Goal: Task Accomplishment & Management: Complete application form

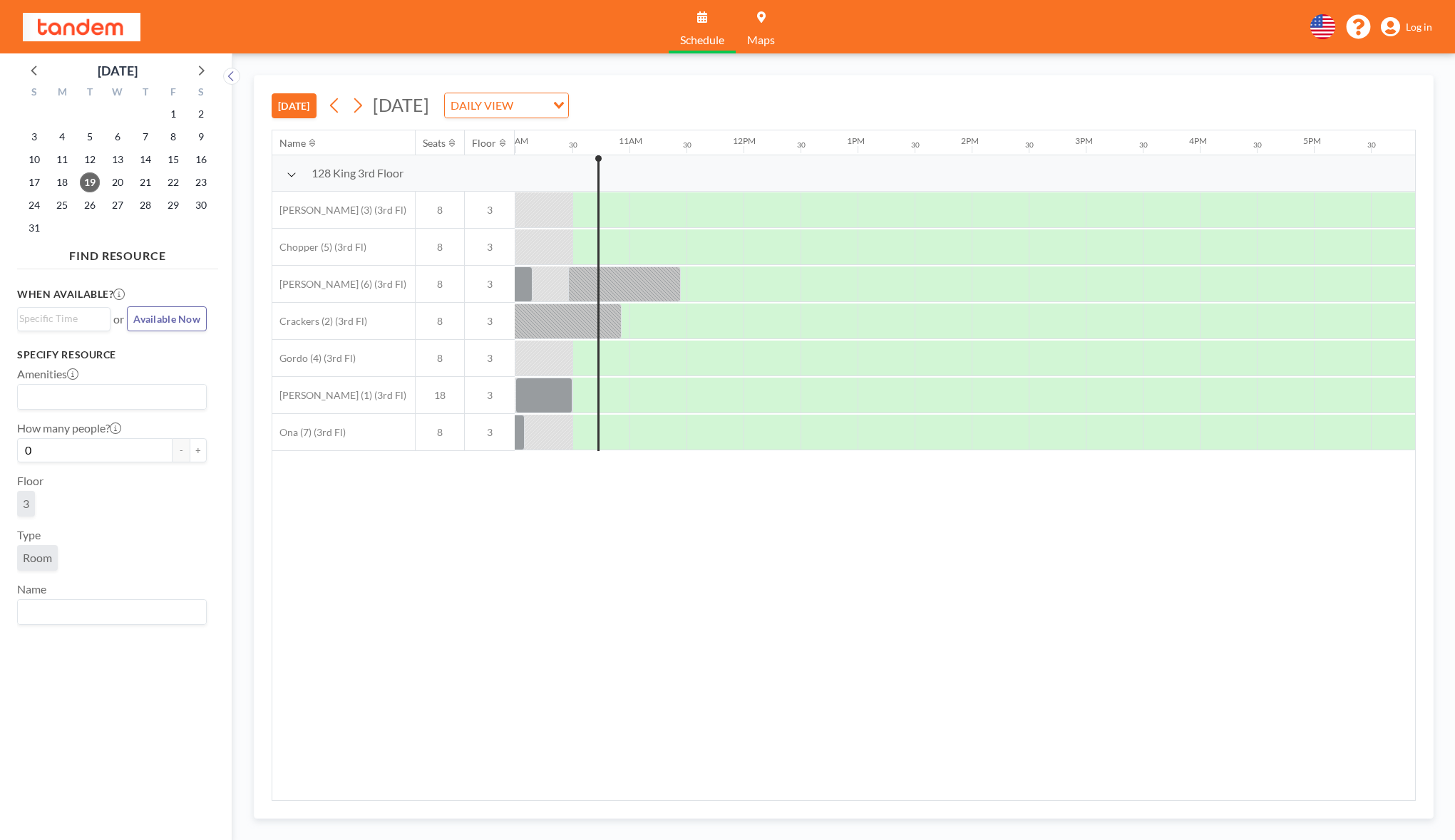
scroll to position [0, 1141]
click at [617, 217] on div at bounding box center [614, 210] width 29 height 35
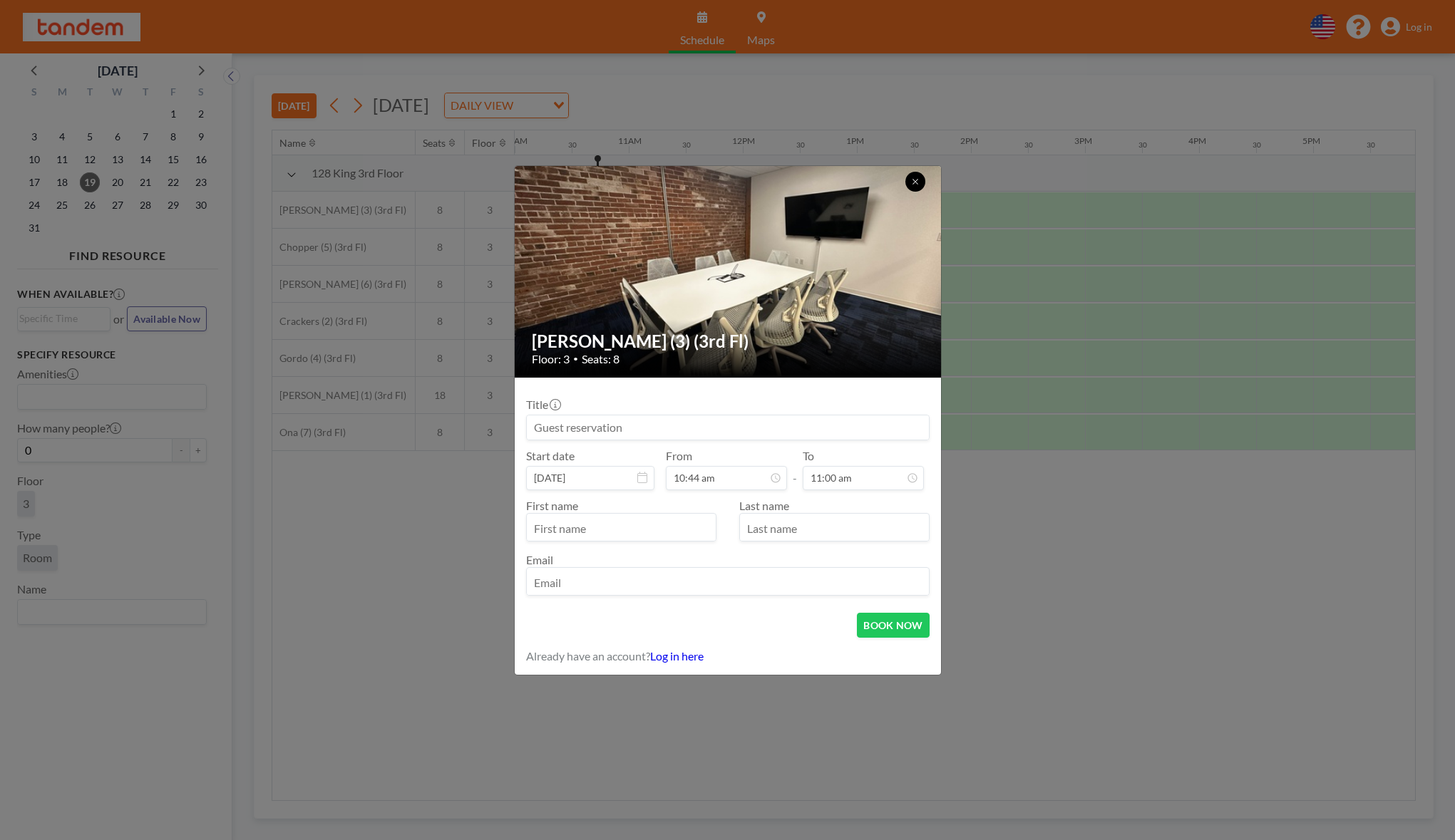
click at [911, 183] on icon at bounding box center [915, 181] width 8 height 8
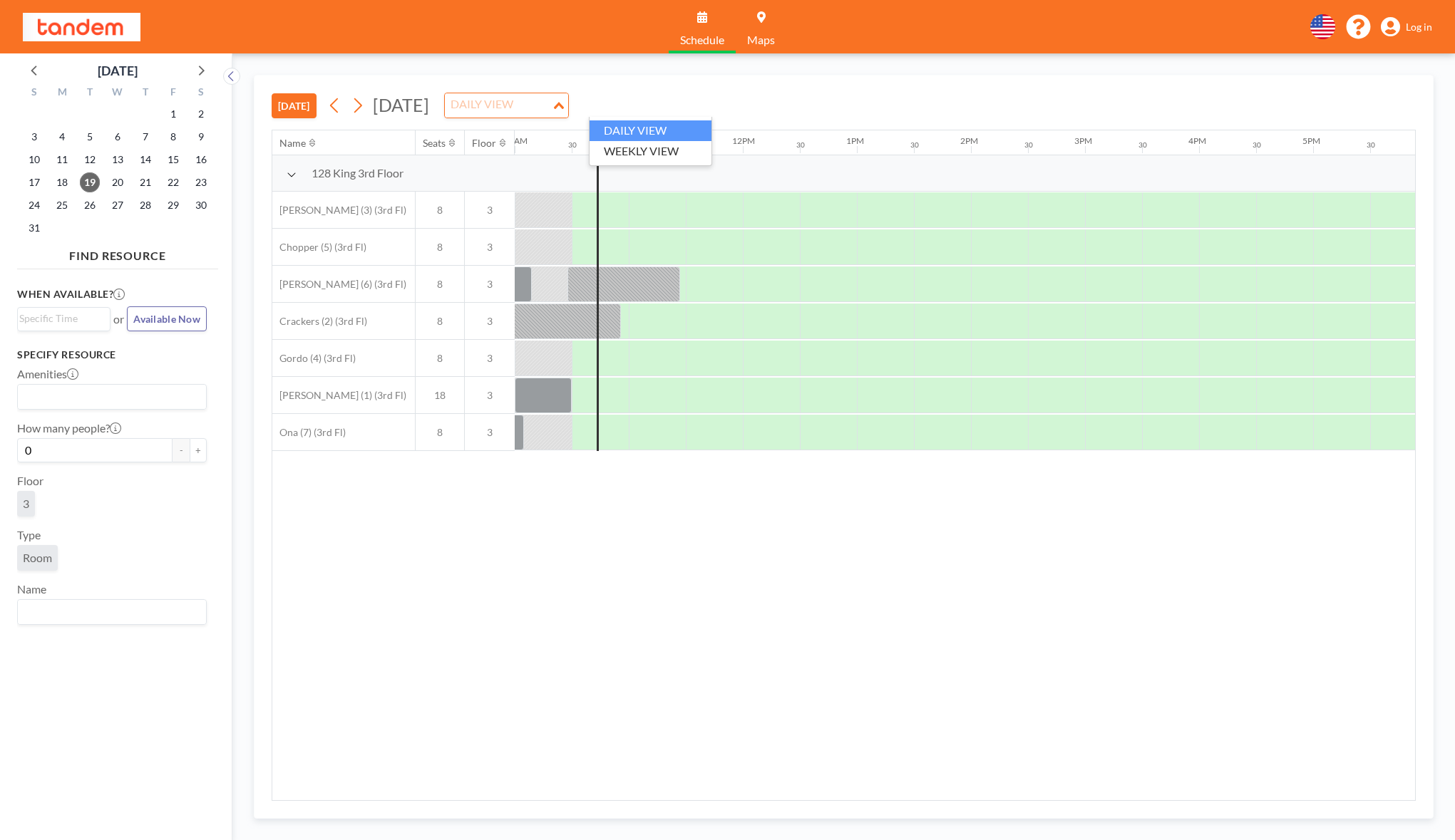
click at [552, 103] on div "DAILY VIEW" at bounding box center [498, 104] width 107 height 21
click at [550, 103] on input "Search for option" at bounding box center [498, 105] width 104 height 19
click at [751, 17] on link "Maps" at bounding box center [761, 26] width 50 height 53
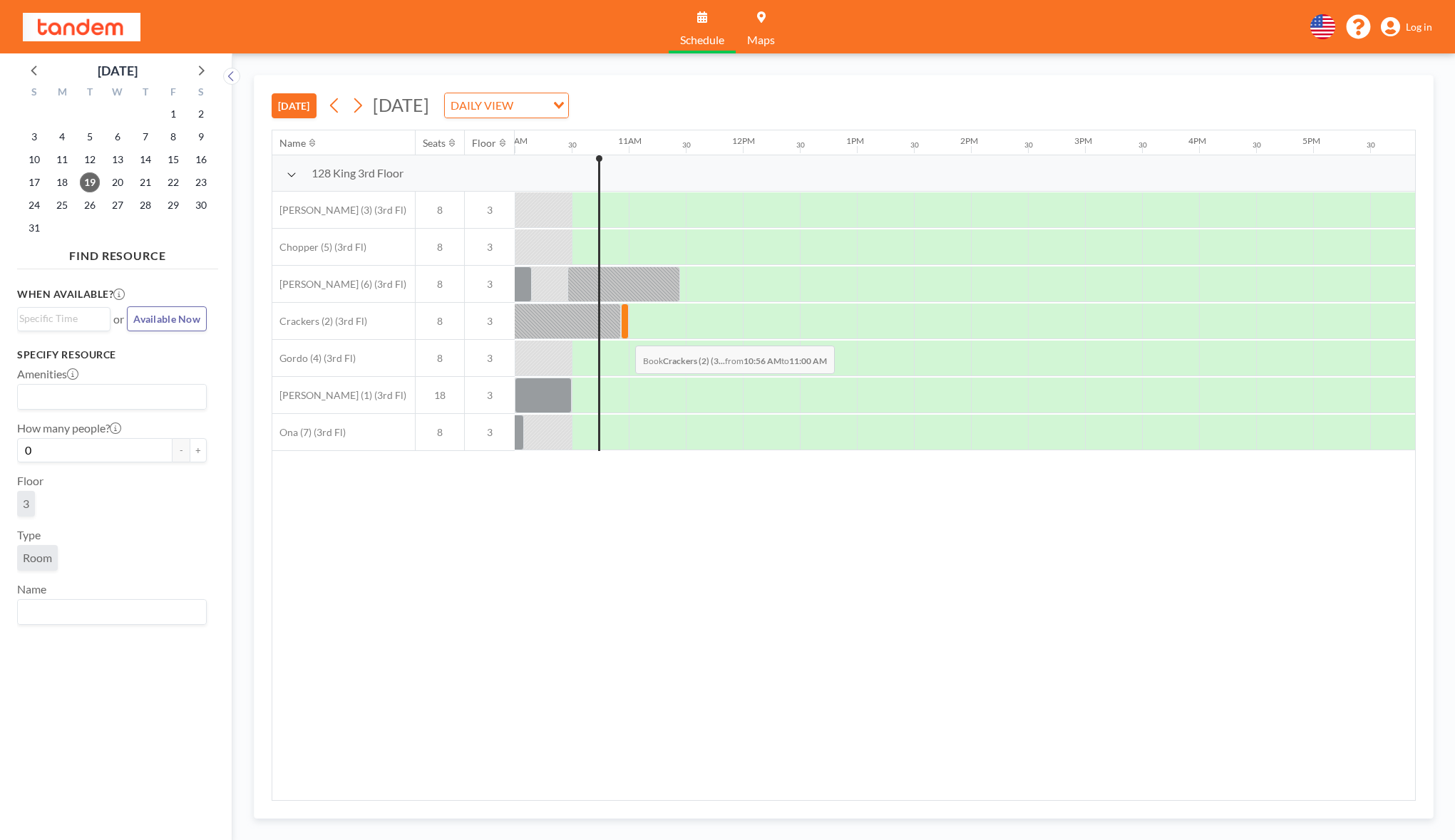
click at [624, 335] on div at bounding box center [625, 321] width 8 height 35
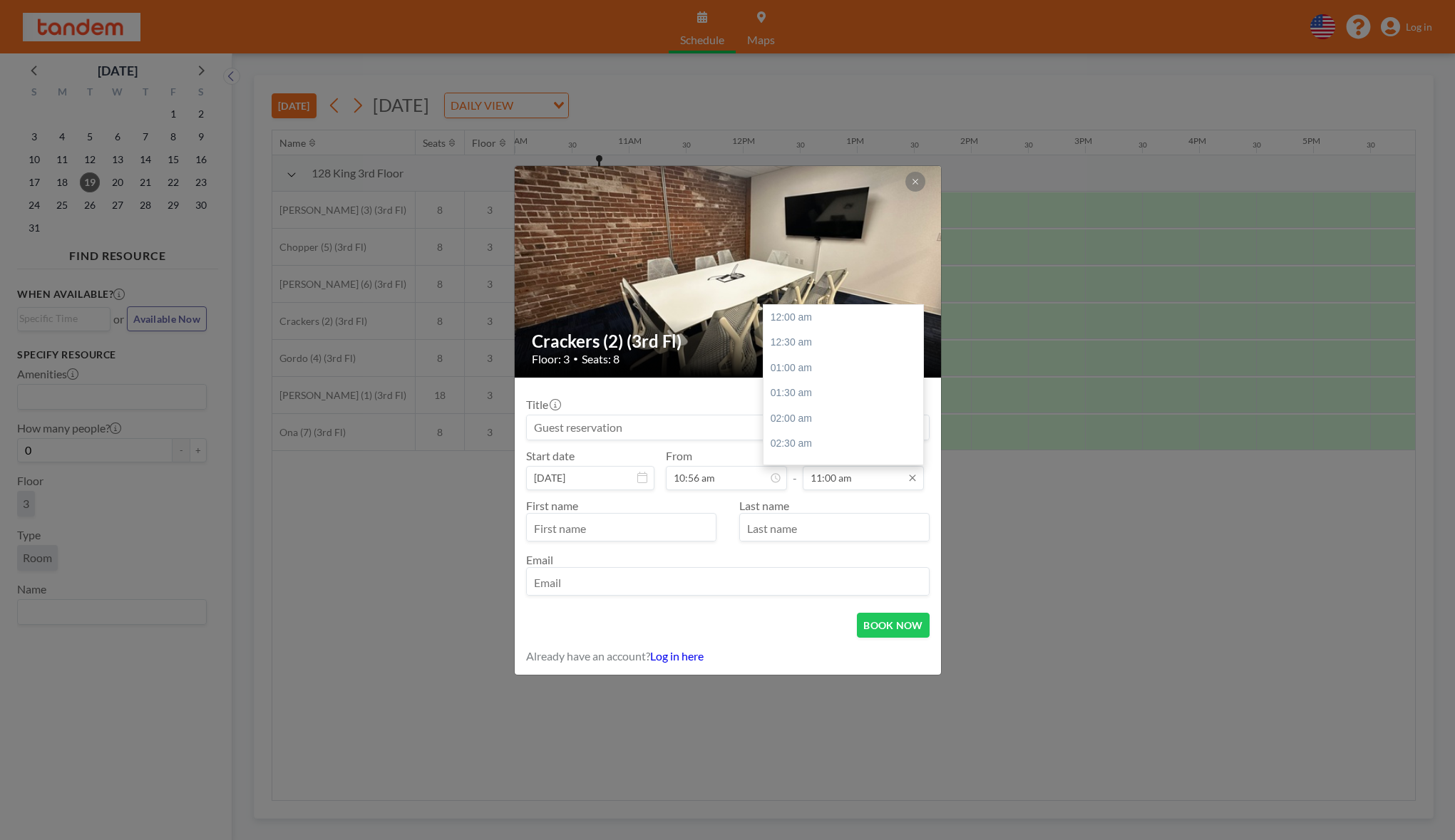
scroll to position [558, 0]
click at [840, 478] on input "11:00 am" at bounding box center [863, 478] width 121 height 24
click at [839, 473] on input "11:00 am" at bounding box center [863, 478] width 121 height 24
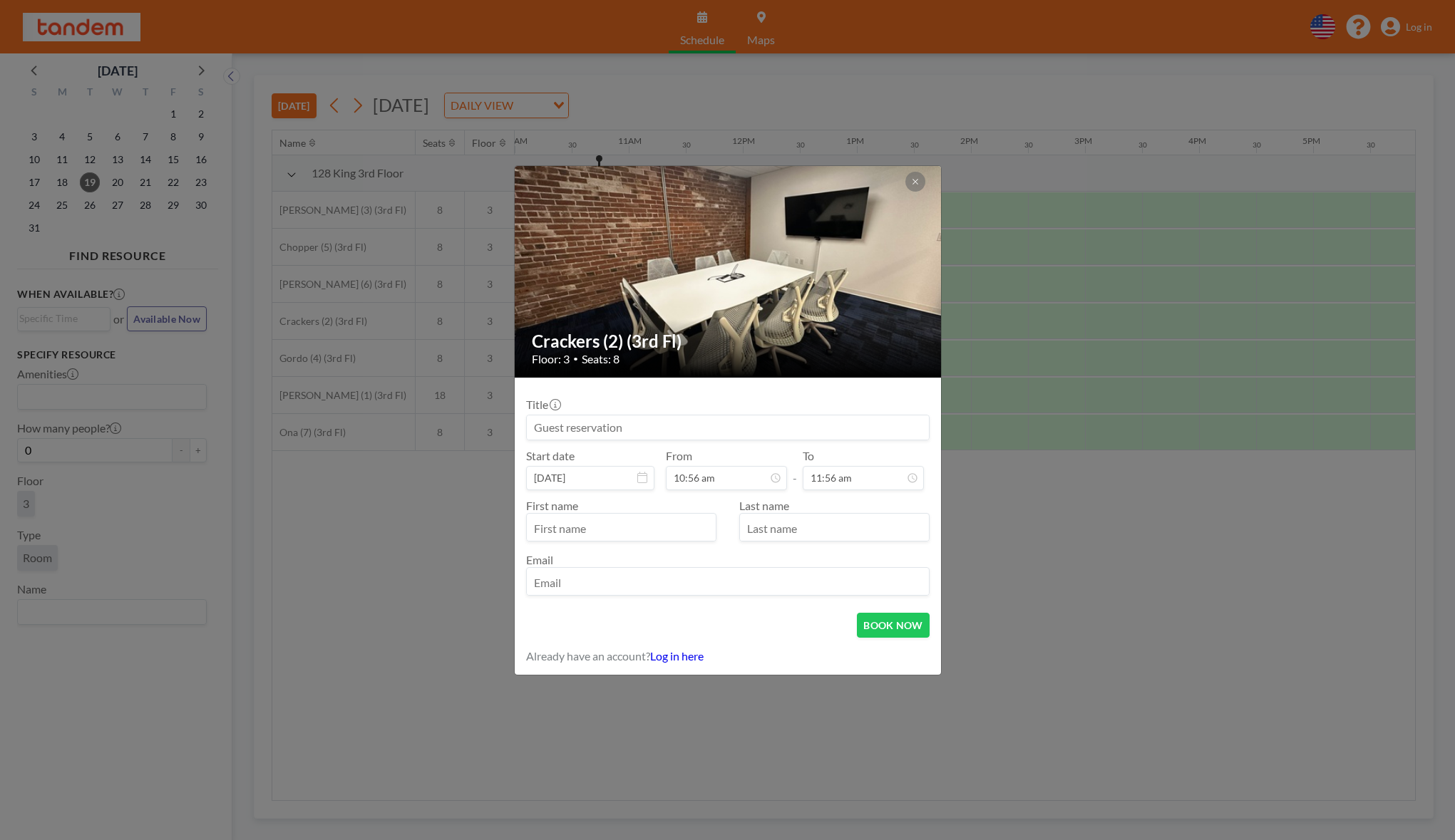
type input "11:56 am"
click at [671, 424] on input at bounding box center [728, 428] width 402 height 24
type input "Ocular AI (YC W24)"
click at [625, 518] on input "text" at bounding box center [621, 529] width 189 height 24
type input "m"
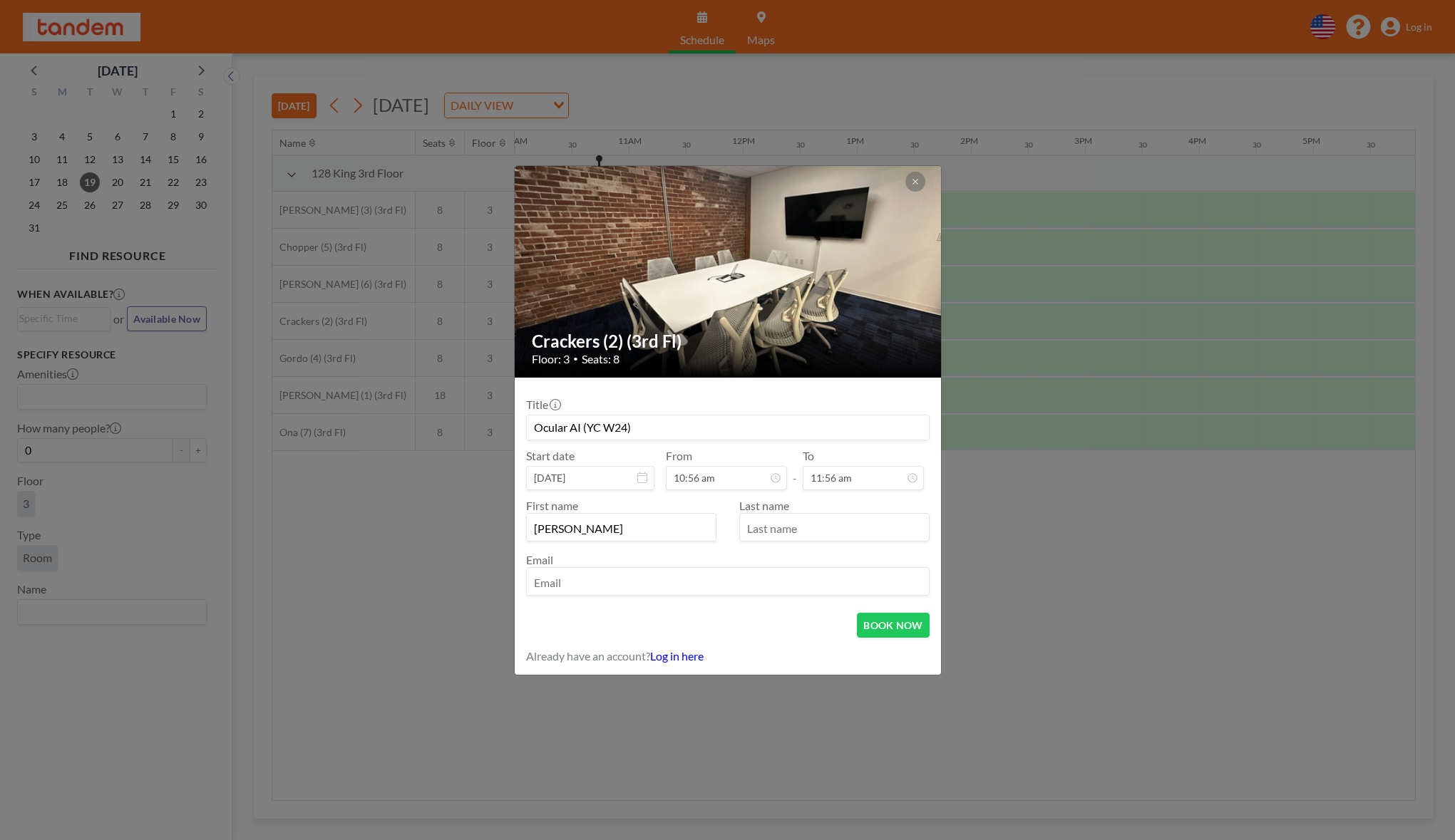
type input "[PERSON_NAME]"
type input "Moyo"
click at [616, 571] on input "email" at bounding box center [728, 583] width 402 height 24
type input "[PERSON_NAME][EMAIL_ADDRESS][DOMAIN_NAME]"
click at [890, 624] on button "BOOK NOW" at bounding box center [893, 625] width 72 height 25
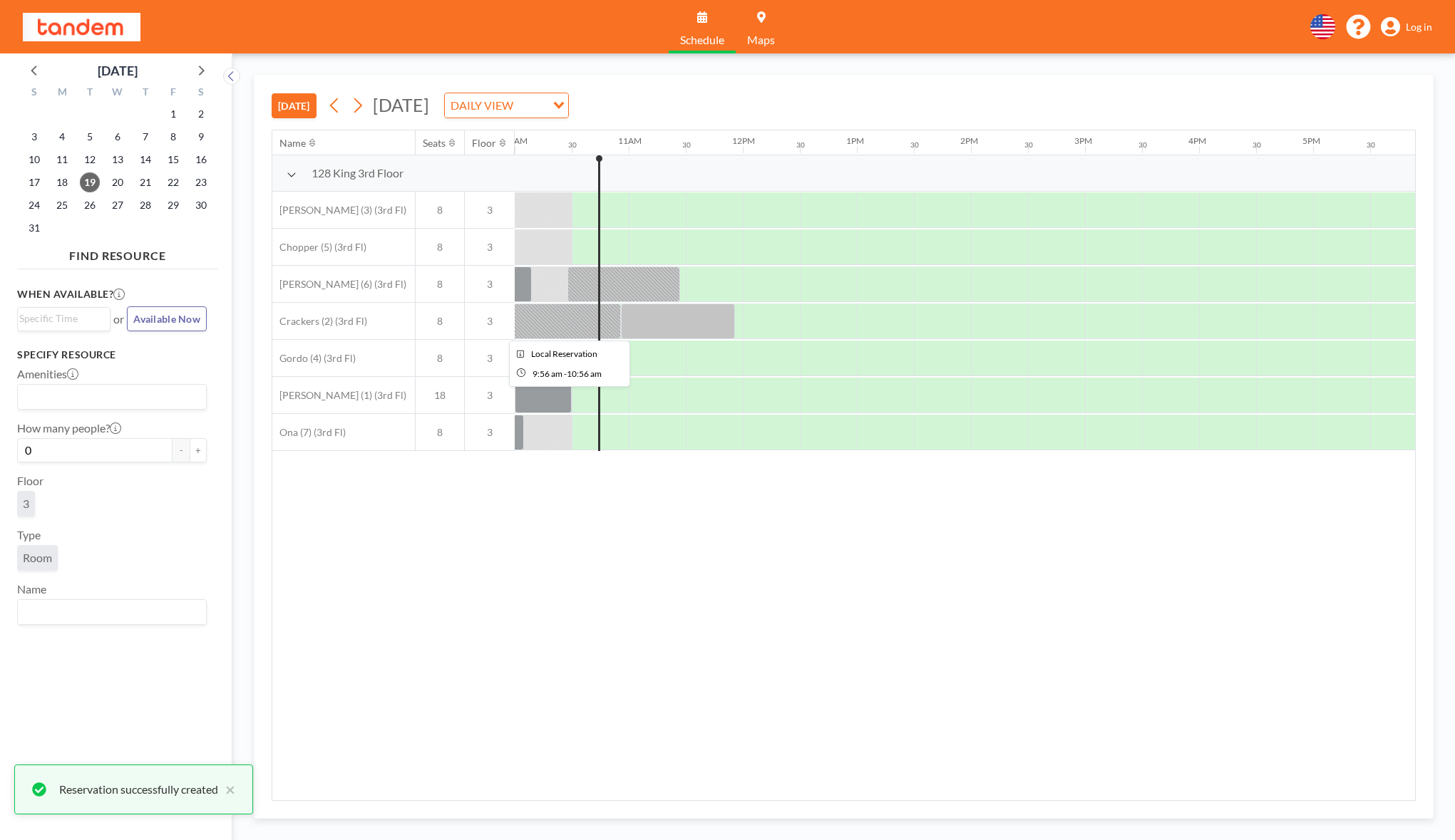
click at [603, 313] on div at bounding box center [565, 321] width 113 height 35
click at [564, 312] on div at bounding box center [565, 321] width 113 height 35
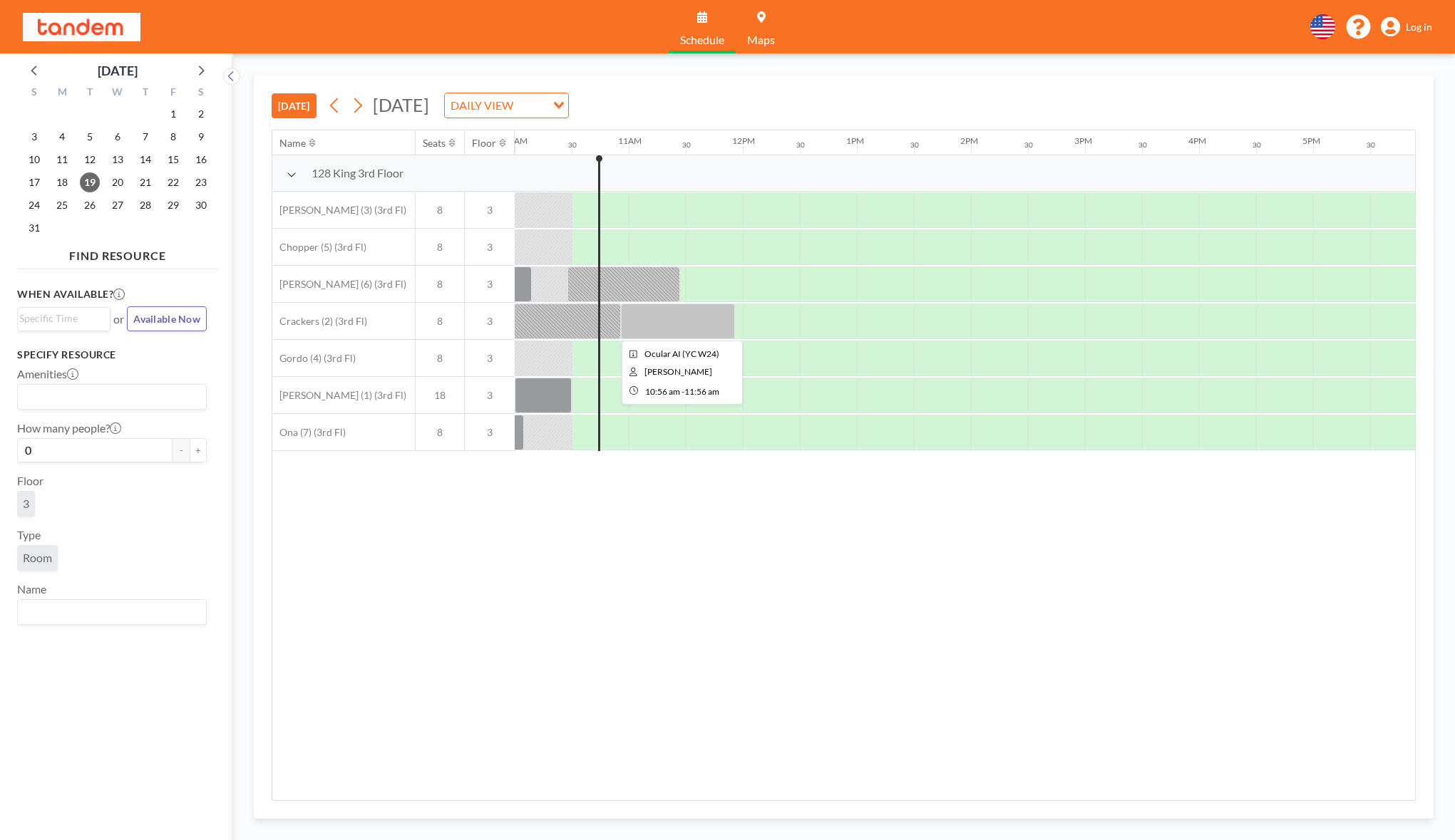
click at [660, 319] on div at bounding box center [678, 321] width 114 height 35
click at [550, 397] on div at bounding box center [543, 395] width 57 height 35
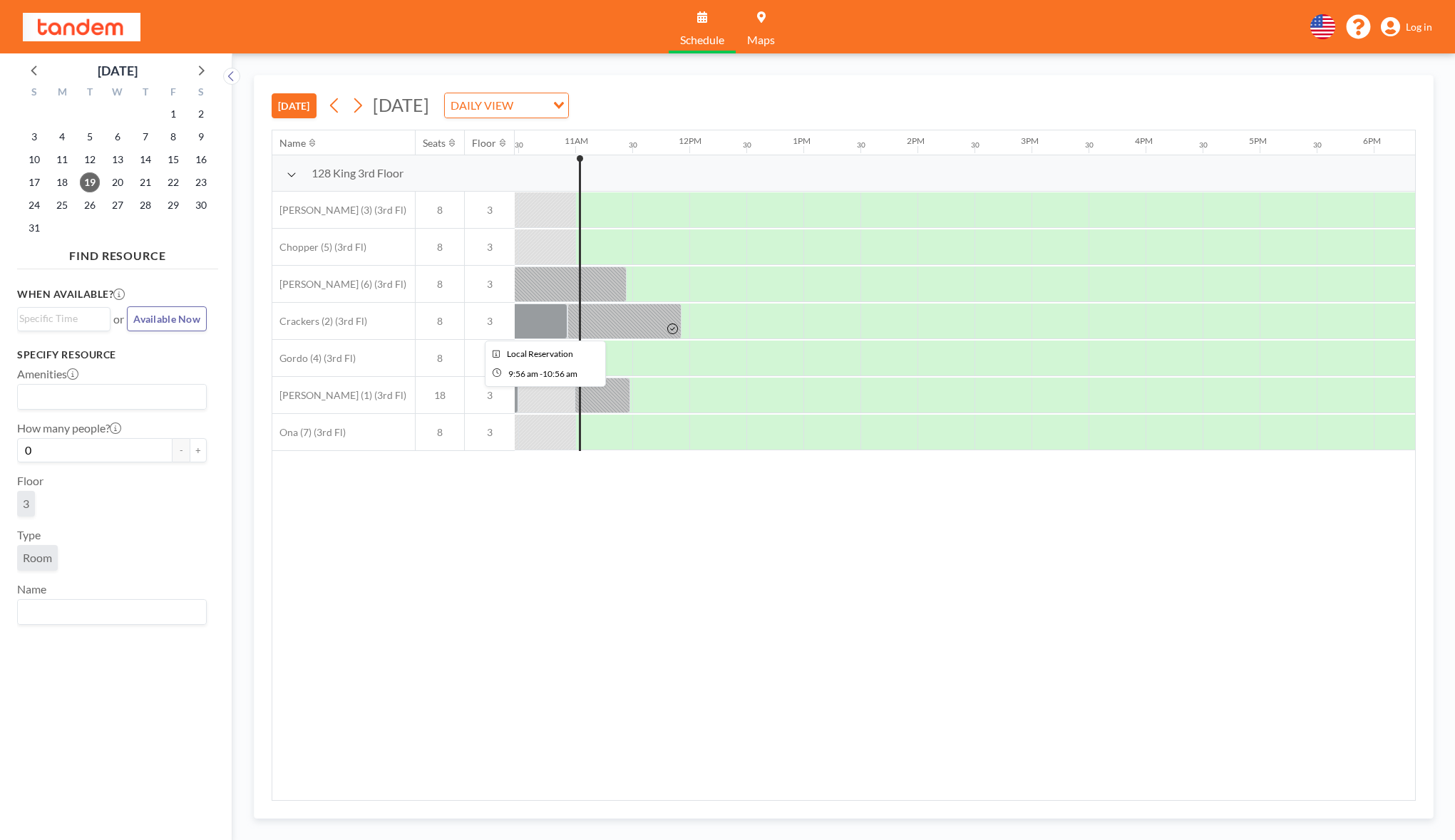
scroll to position [0, 1198]
click at [682, 315] on div at bounding box center [682, 321] width 8 height 35
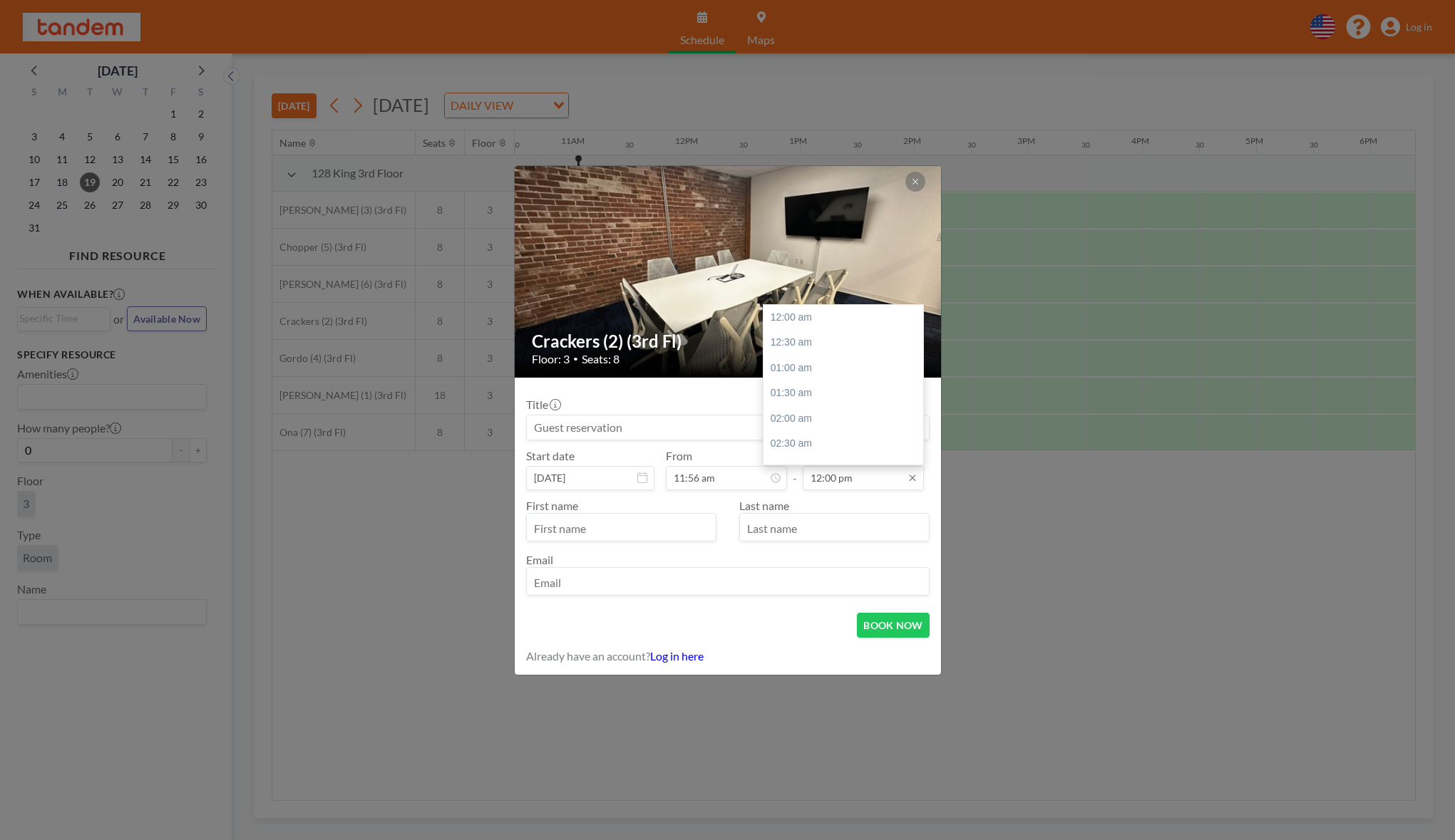
scroll to position [609, 0]
click at [835, 476] on input "12:00 pm" at bounding box center [863, 478] width 121 height 24
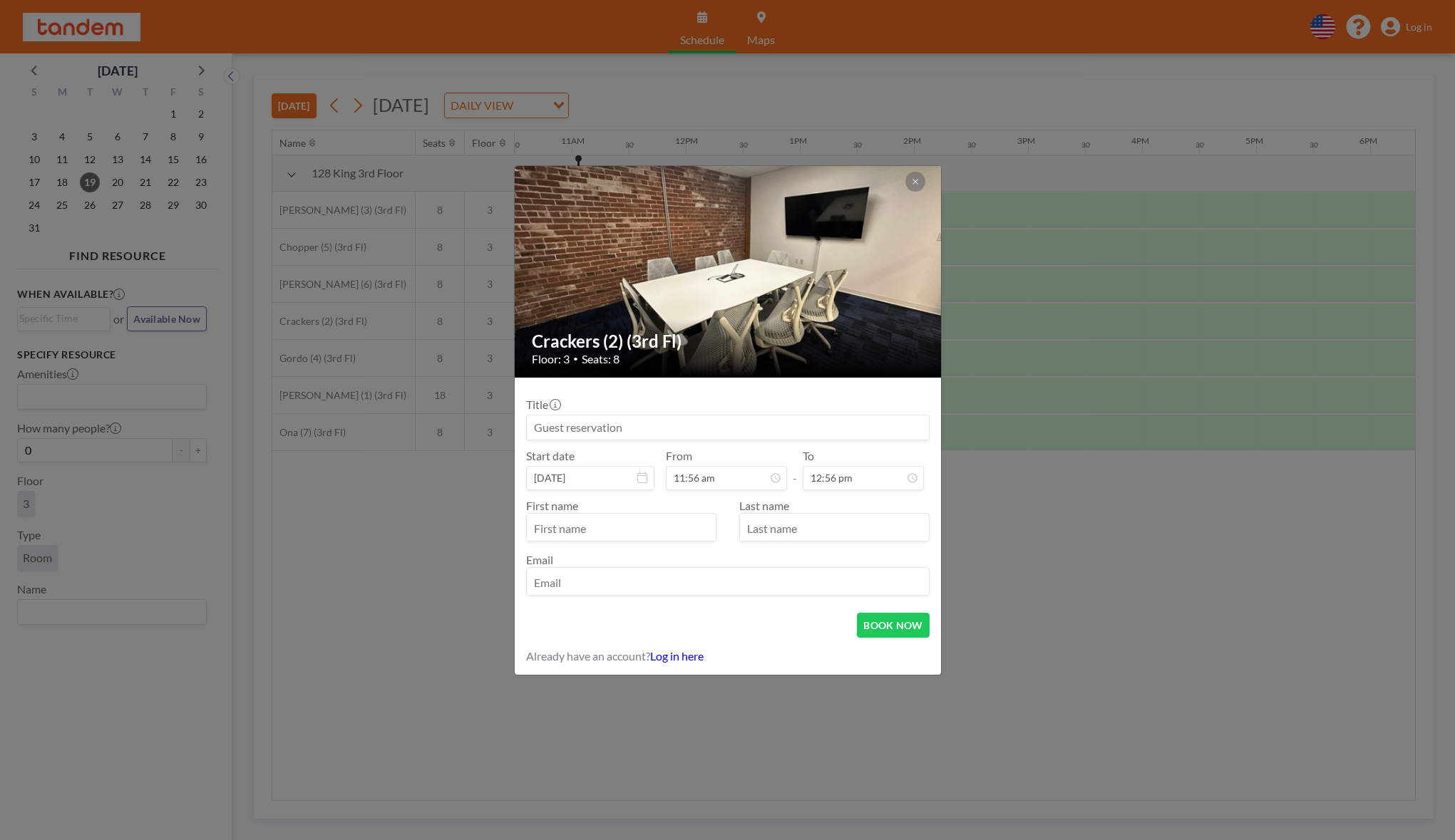
type input "12:56 pm"
click at [646, 531] on input "text" at bounding box center [621, 529] width 189 height 24
type input "[PERSON_NAME]"
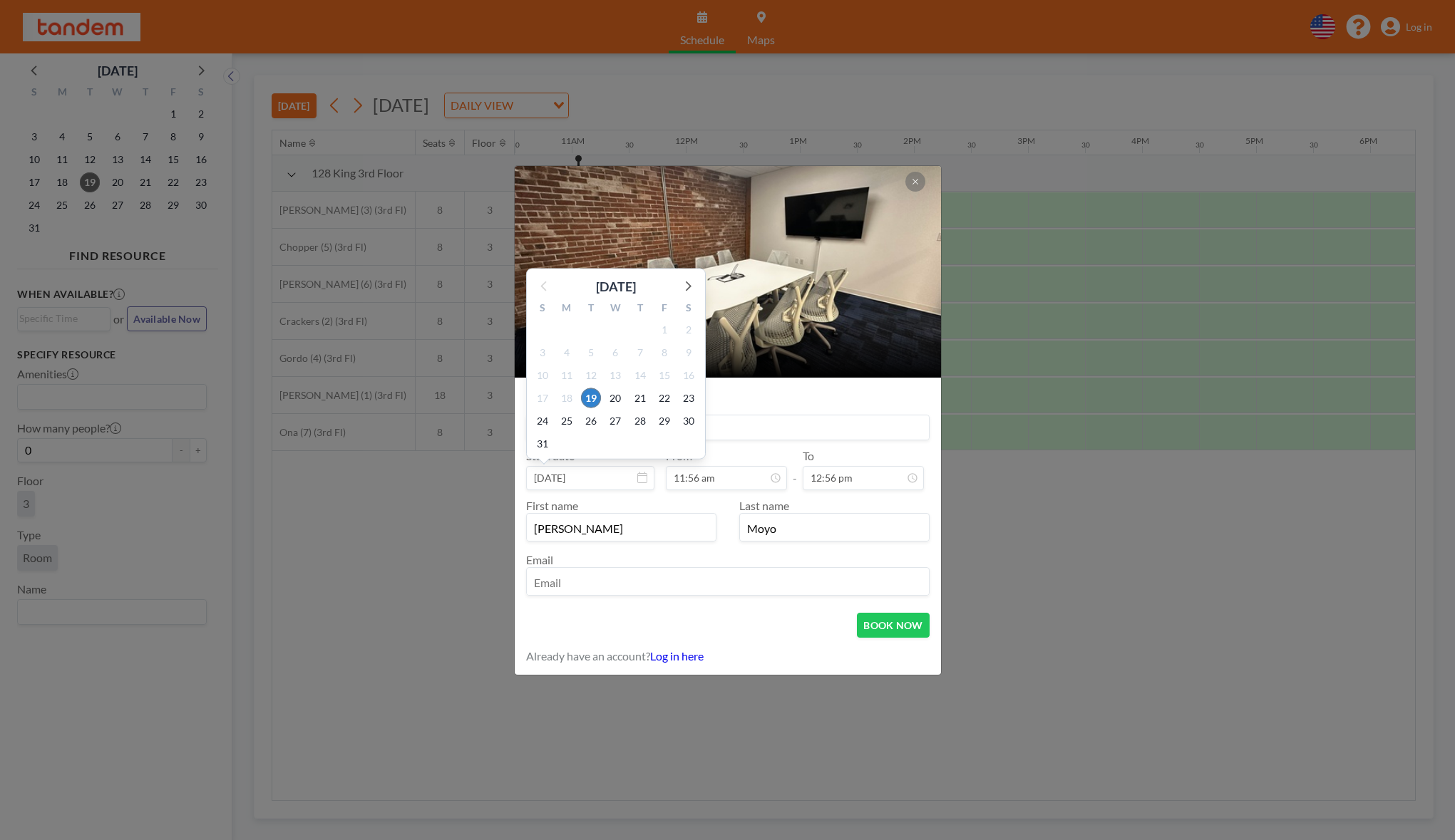
type input "Moyo"
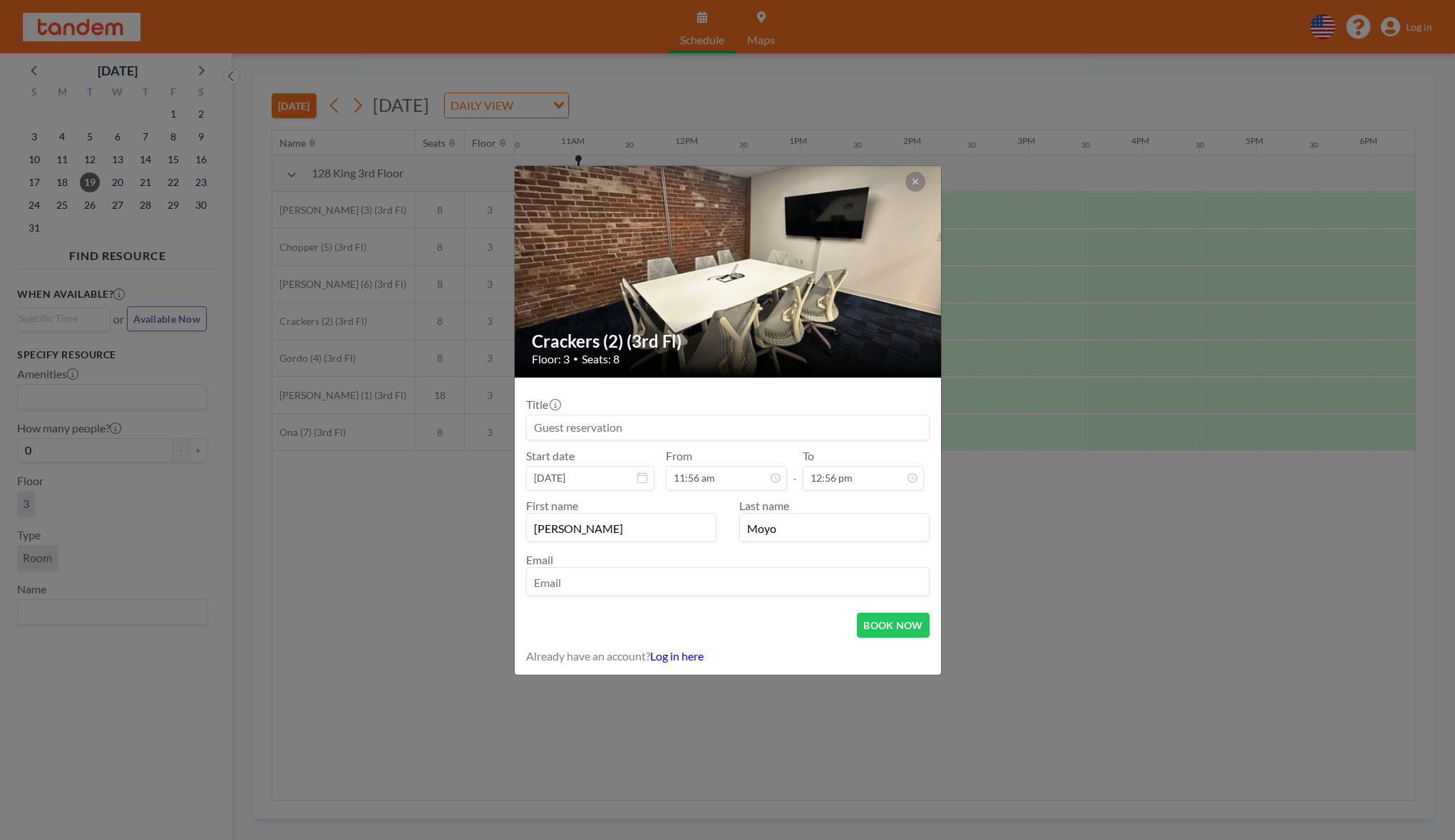
click at [766, 431] on input at bounding box center [728, 428] width 402 height 24
type input "Ocular AI (YC W24)"
click at [656, 601] on div "First name Michael Last name Moyo Email" at bounding box center [728, 546] width 404 height 111
click at [658, 584] on input "email" at bounding box center [728, 583] width 402 height 24
type input "[PERSON_NAME][EMAIL_ADDRESS][DOMAIN_NAME]"
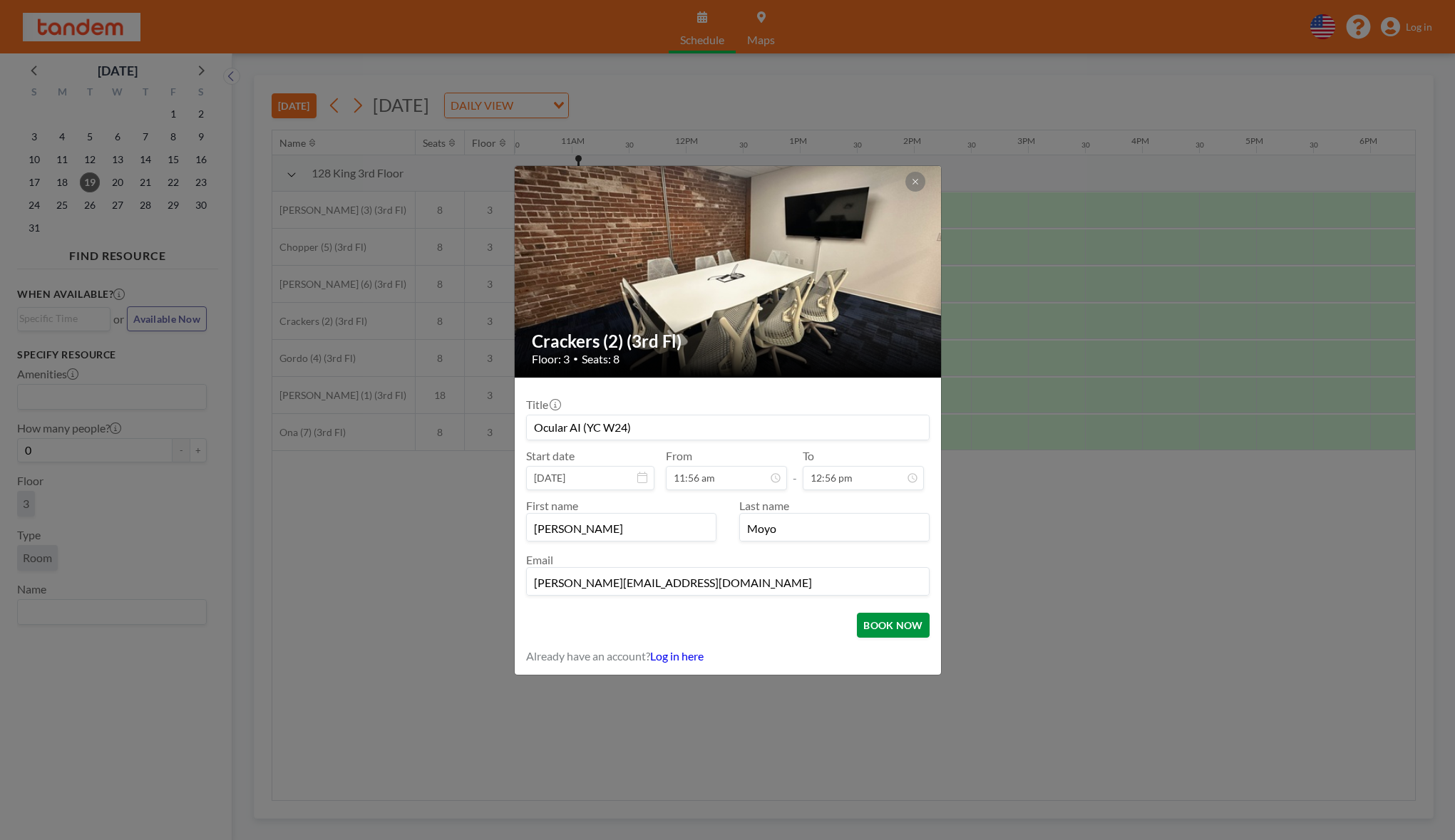
click at [870, 620] on button "BOOK NOW" at bounding box center [893, 625] width 72 height 25
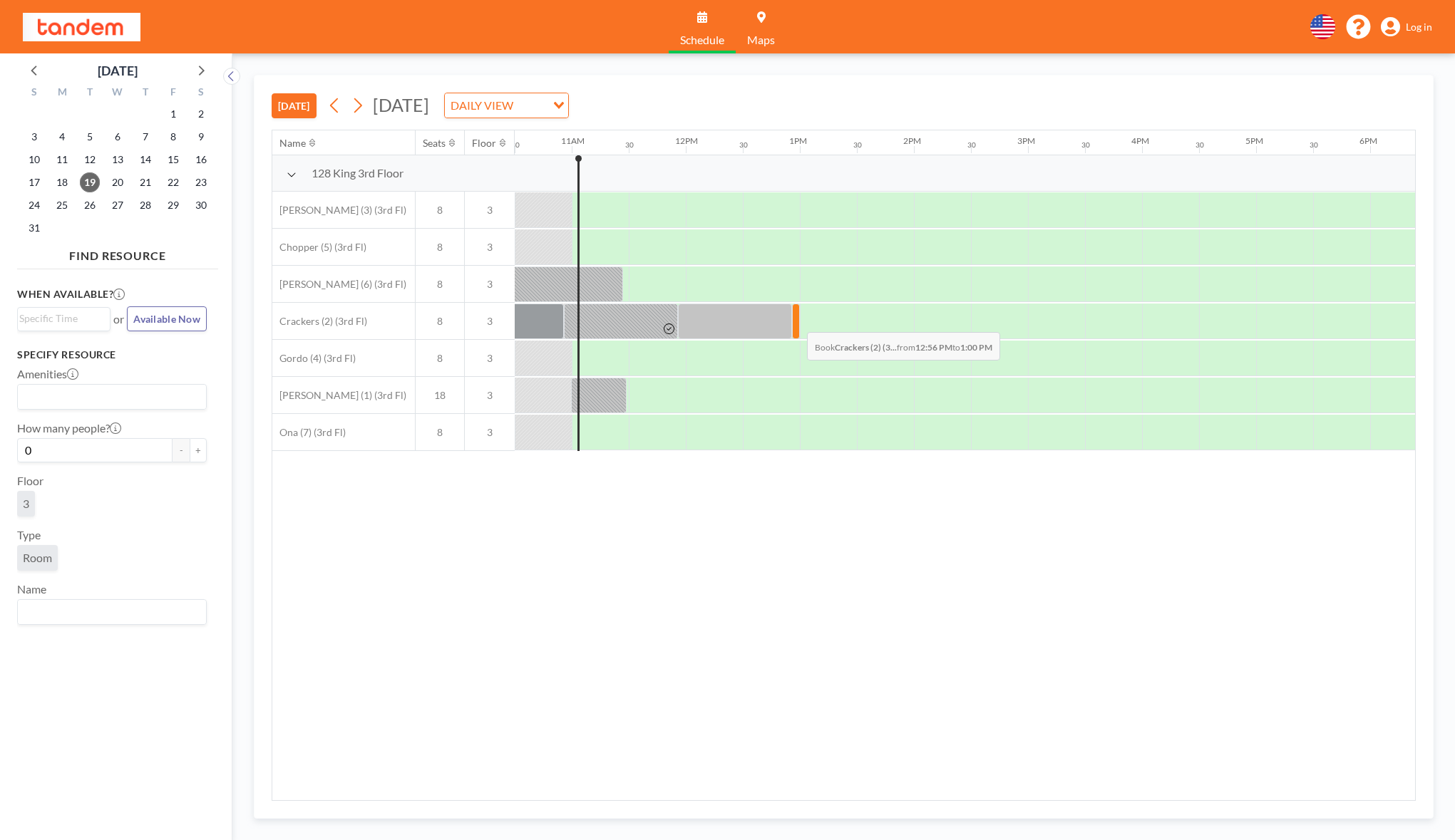
click at [796, 322] on div at bounding box center [796, 321] width 8 height 35
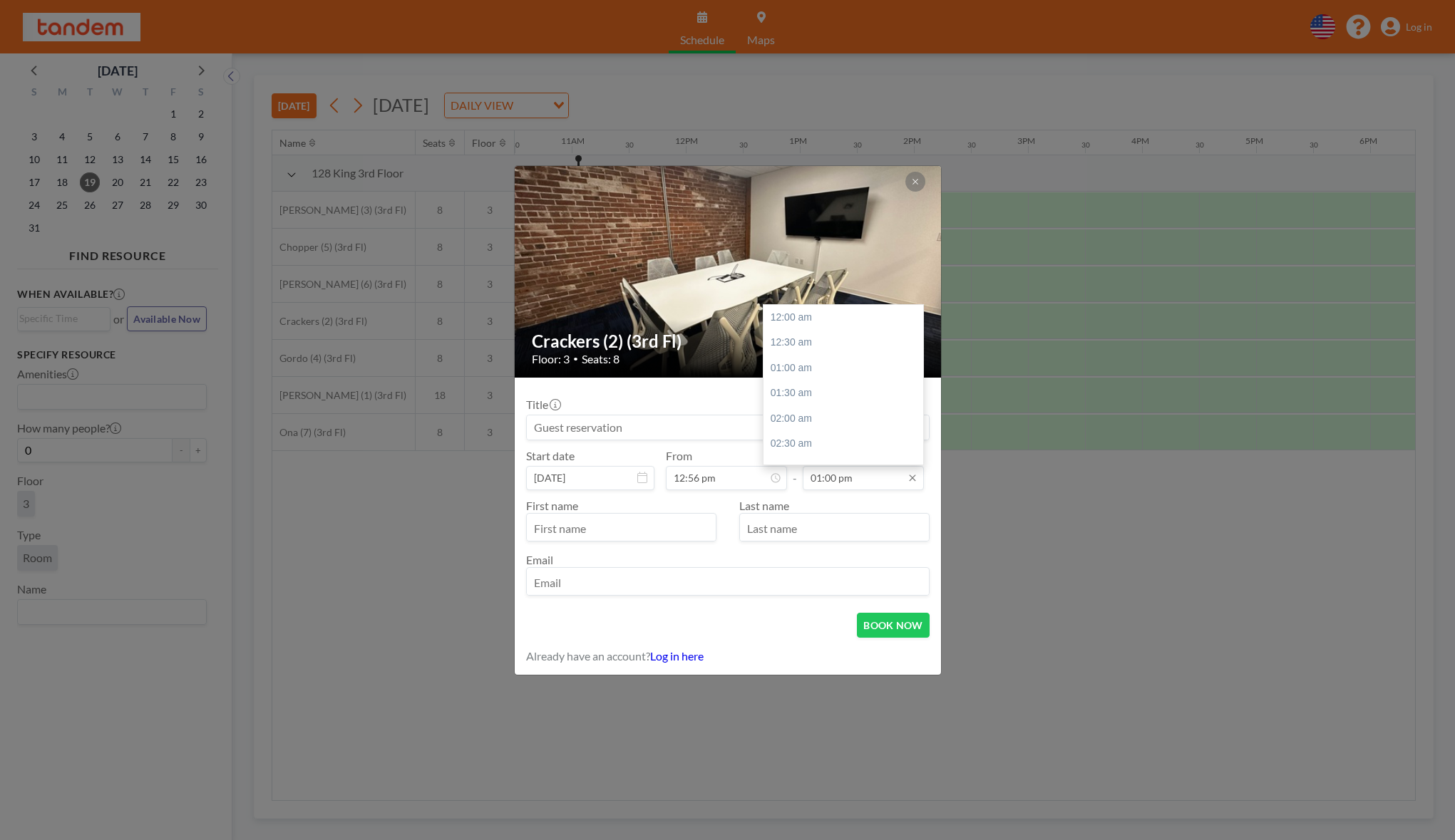
scroll to position [660, 0]
click at [836, 473] on input "01:00 pm" at bounding box center [863, 478] width 121 height 24
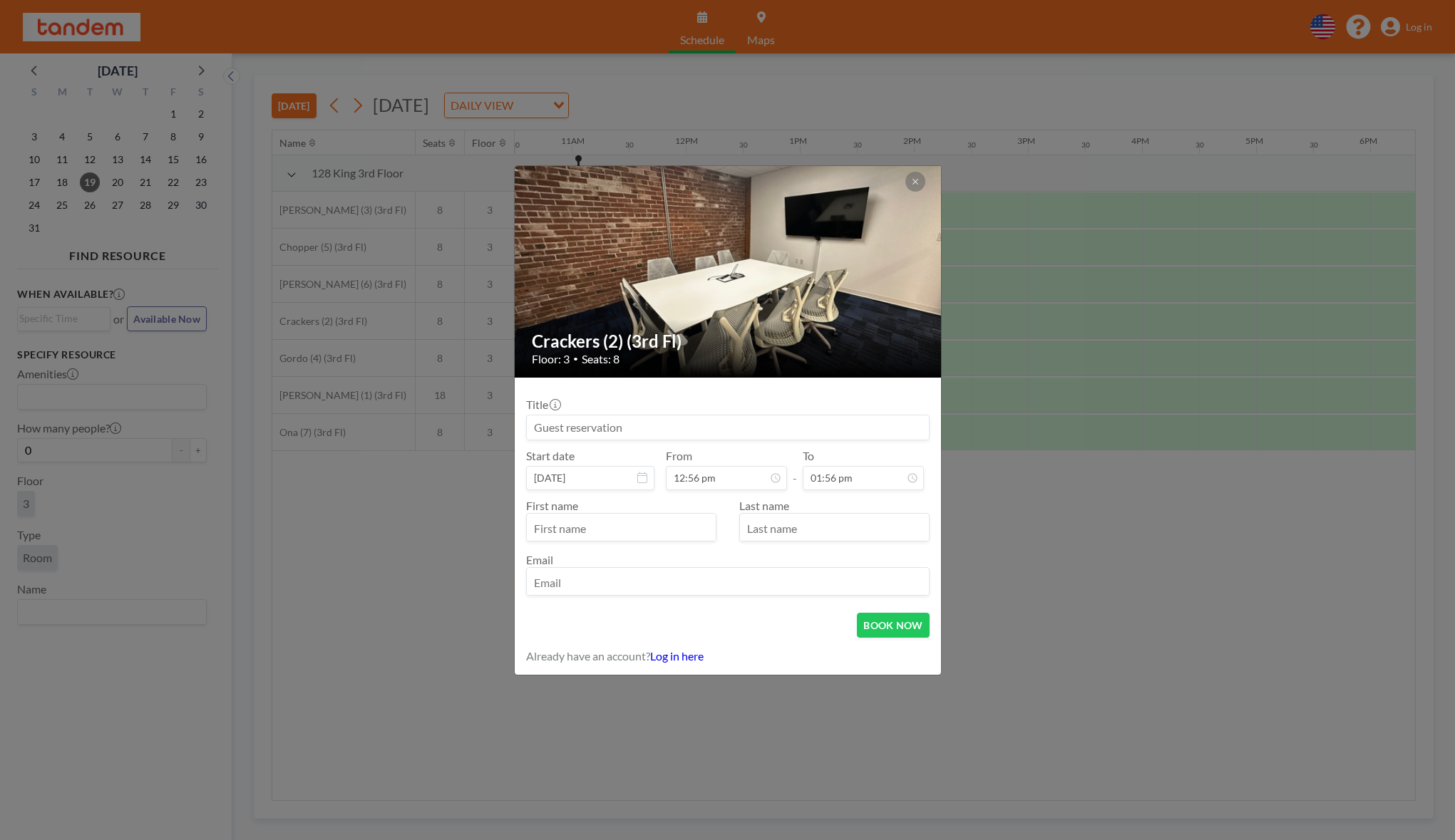
type input "01:56 pm"
click at [661, 418] on input at bounding box center [728, 428] width 402 height 24
type input "o"
type input "Ocular AI (YC W24)"
click at [635, 530] on input "text" at bounding box center [621, 529] width 189 height 24
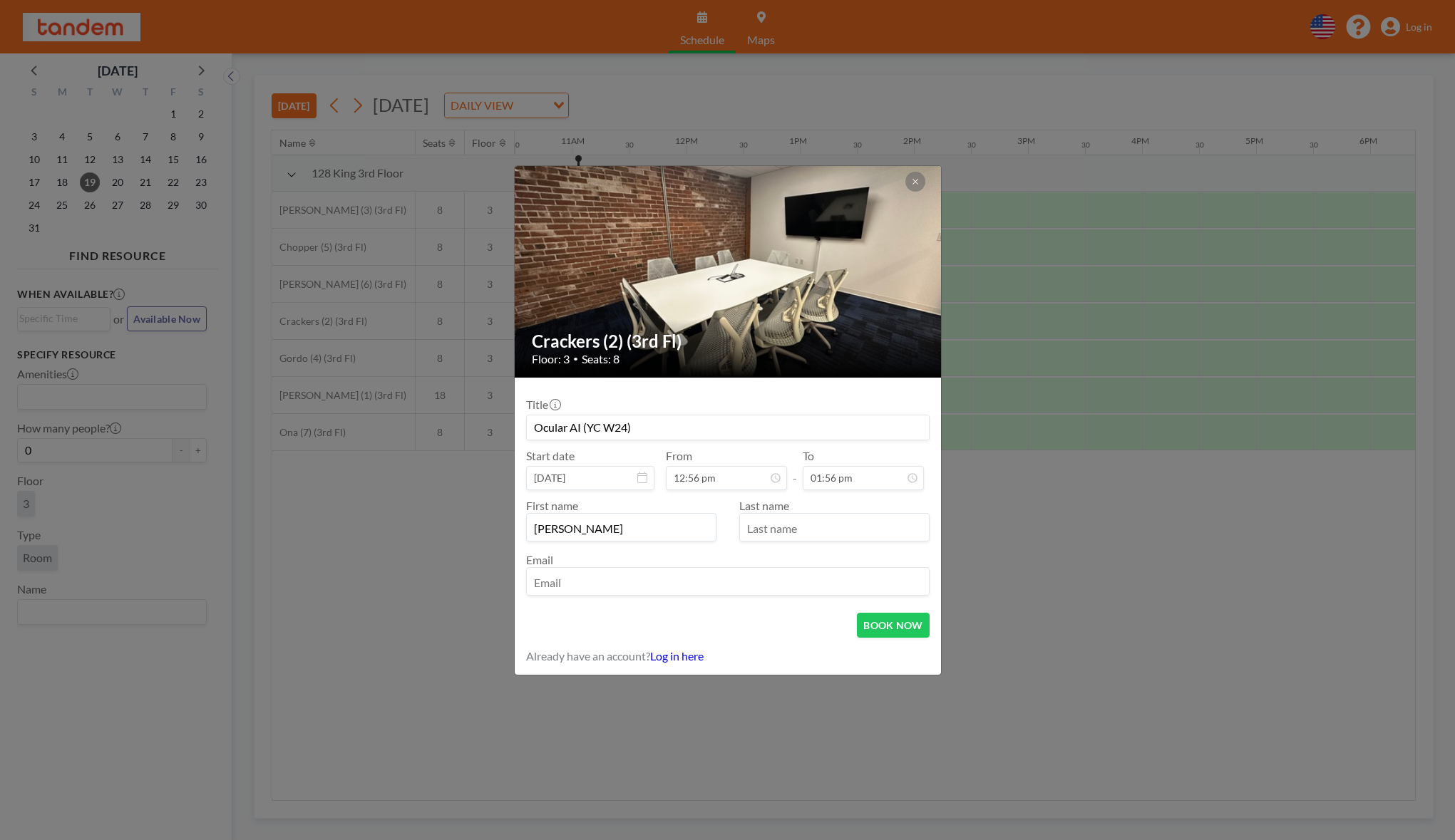
type input "[PERSON_NAME]"
type input "Moyo"
click at [619, 581] on input "email" at bounding box center [728, 583] width 402 height 24
type input "[PERSON_NAME][EMAIL_ADDRESS][DOMAIN_NAME]"
click at [740, 615] on div "BOOK NOW" at bounding box center [728, 625] width 404 height 25
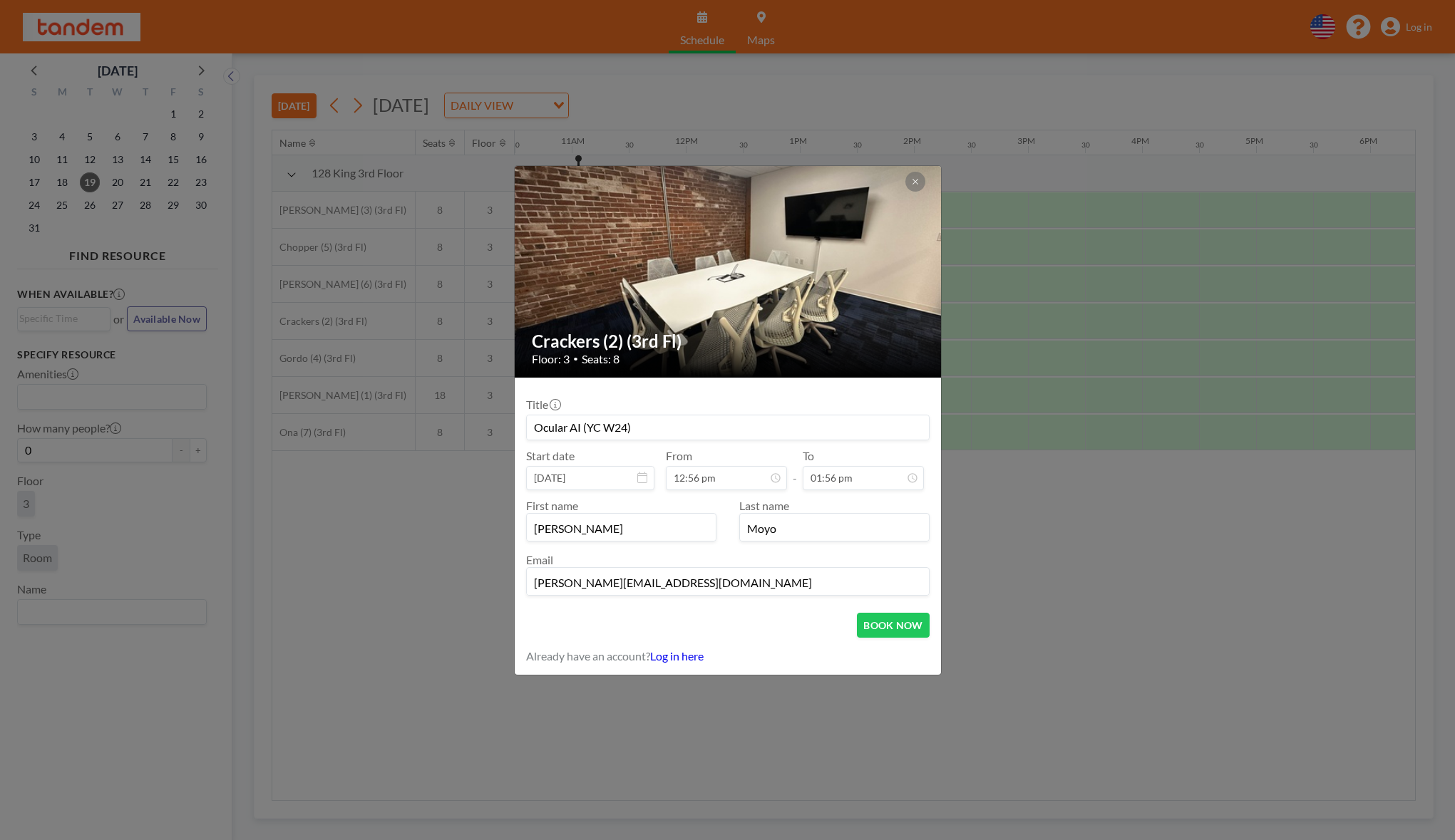
drag, startPoint x: 702, startPoint y: 585, endPoint x: 493, endPoint y: 584, distance: 209.0
click at [493, 584] on div "Crackers (2) (3rd Fl) Floor: 3 • Seats: 8 Title Ocular AI (YC W24) Start date A…" at bounding box center [728, 420] width 1455 height 840
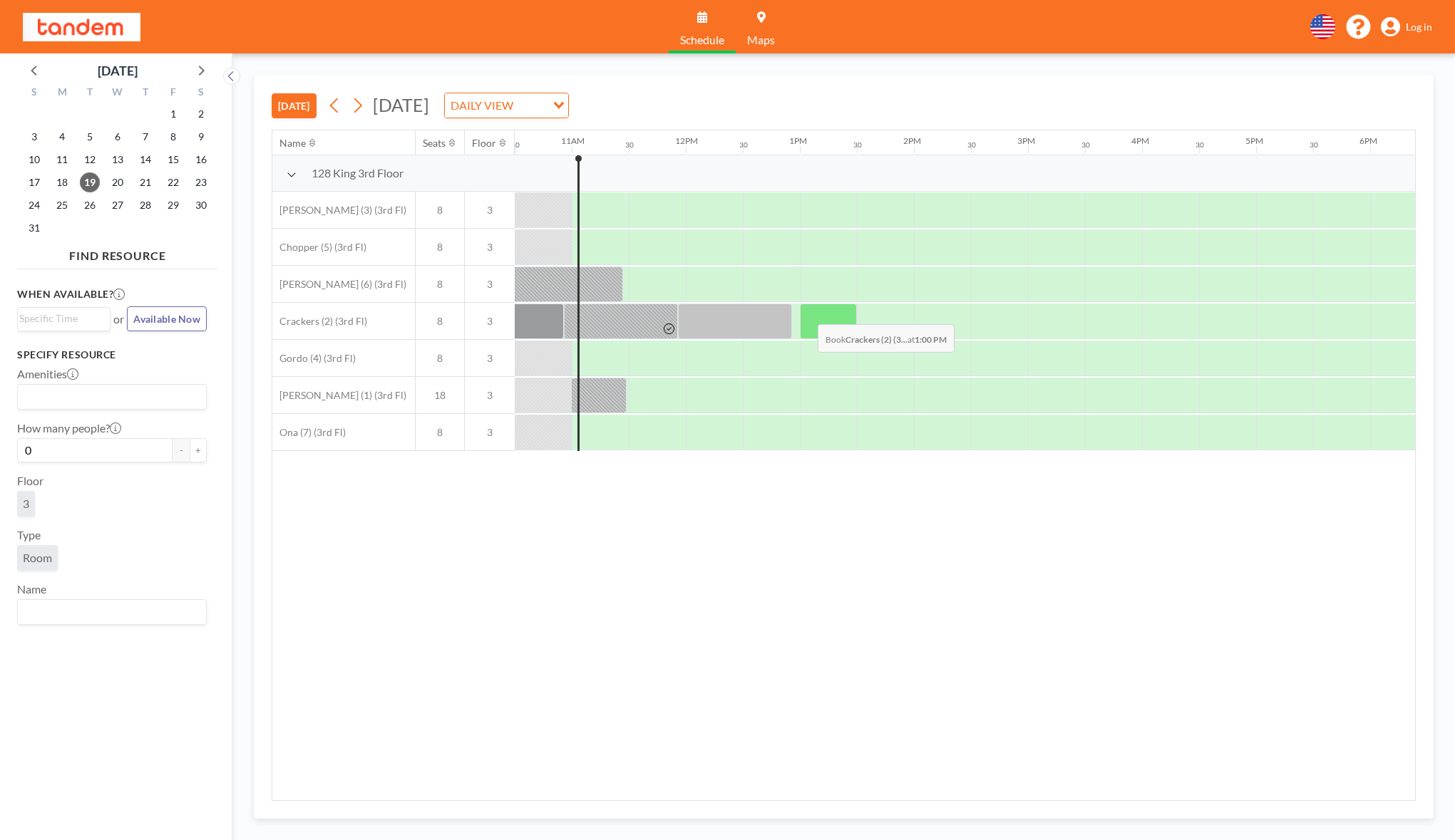
click at [806, 313] on div at bounding box center [828, 321] width 57 height 35
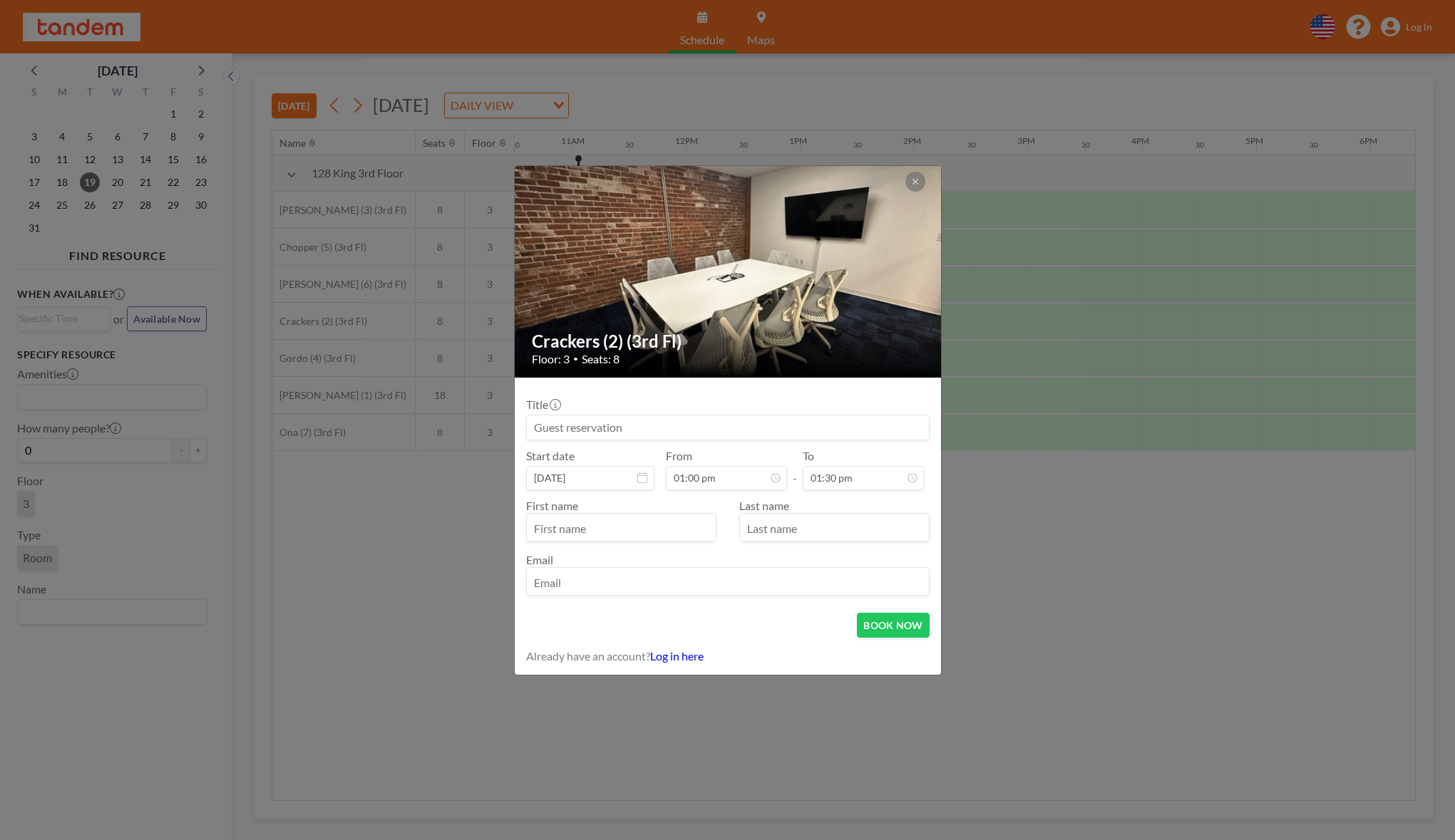
scroll to position [685, 0]
click at [741, 576] on input "email" at bounding box center [728, 583] width 402 height 24
paste input "https://cartesia.ai/agents"
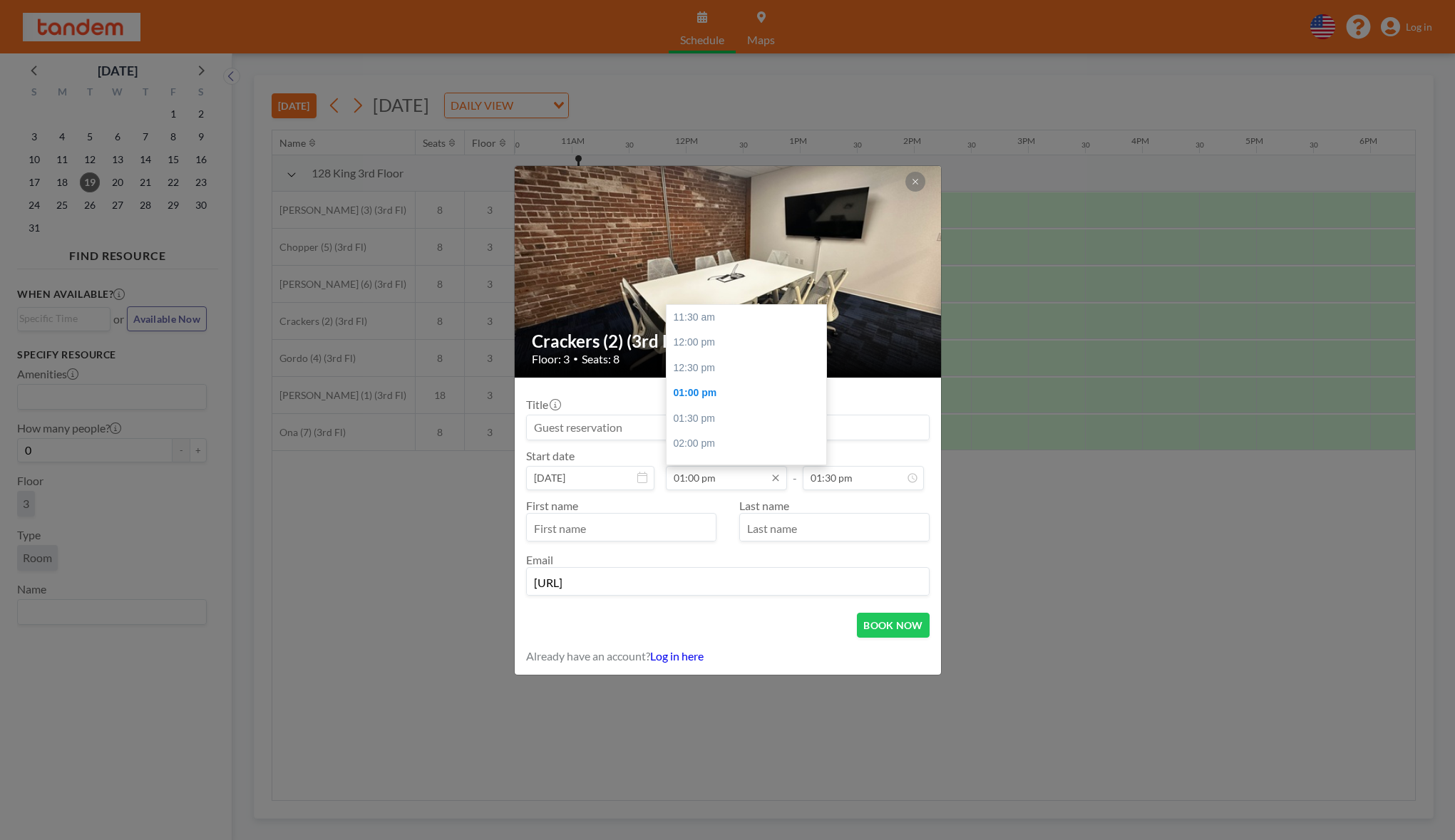
scroll to position [77, 0]
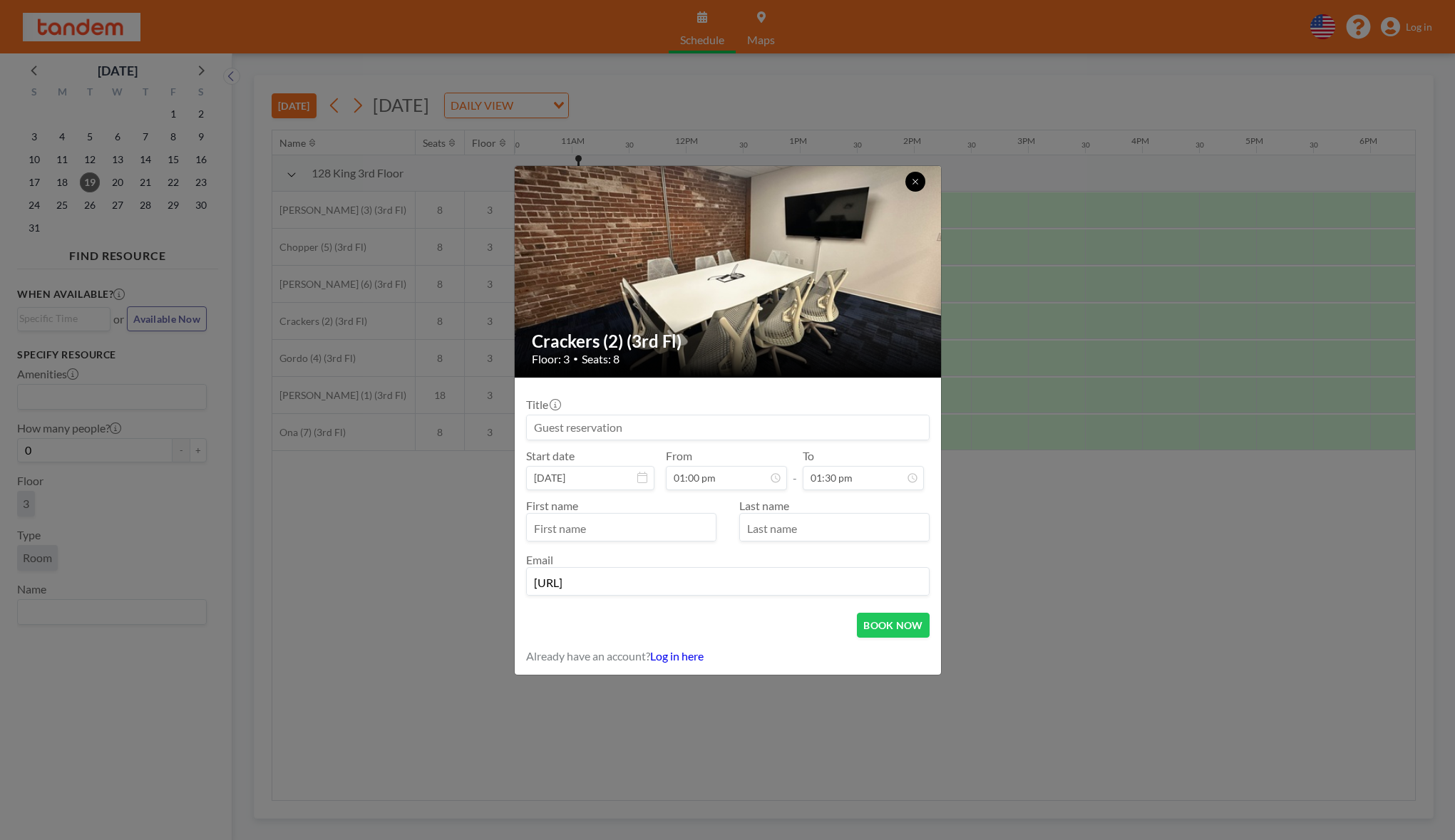
type input "https://cartesia.ai/agents"
click at [917, 174] on button at bounding box center [915, 182] width 20 height 20
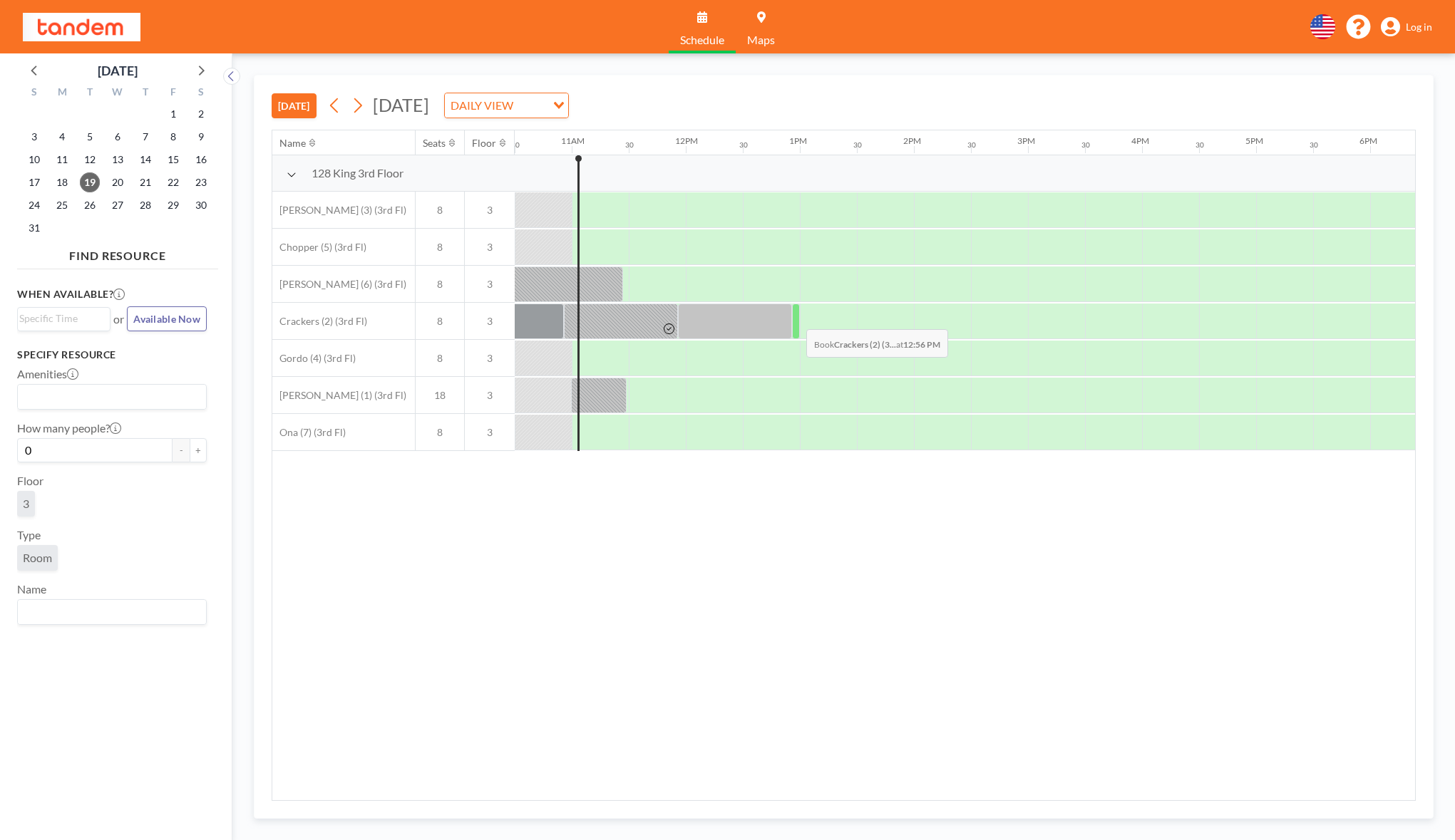
click at [795, 319] on div at bounding box center [796, 321] width 8 height 35
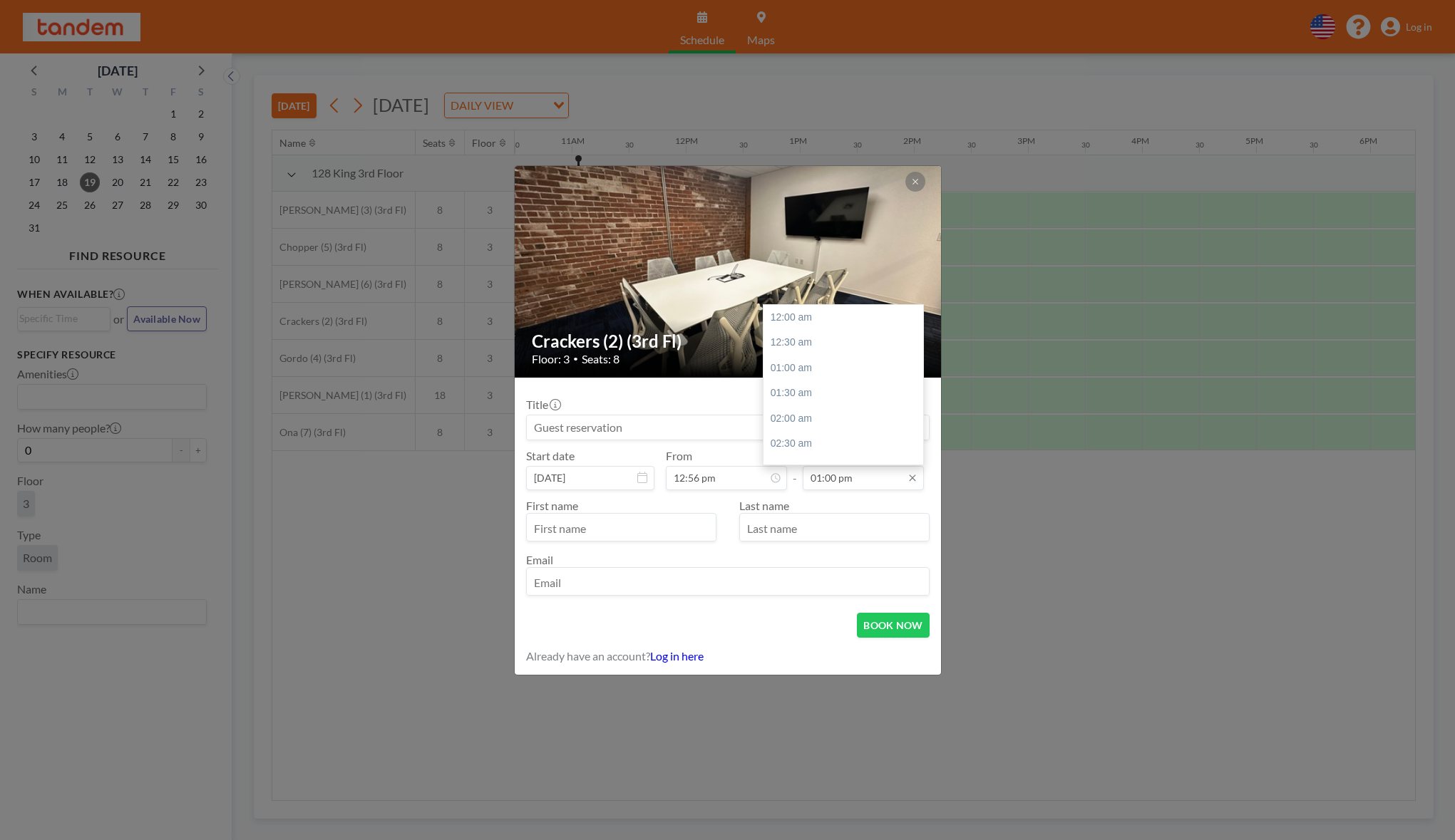
scroll to position [660, 0]
click at [835, 479] on input "01:00 pm" at bounding box center [863, 478] width 121 height 24
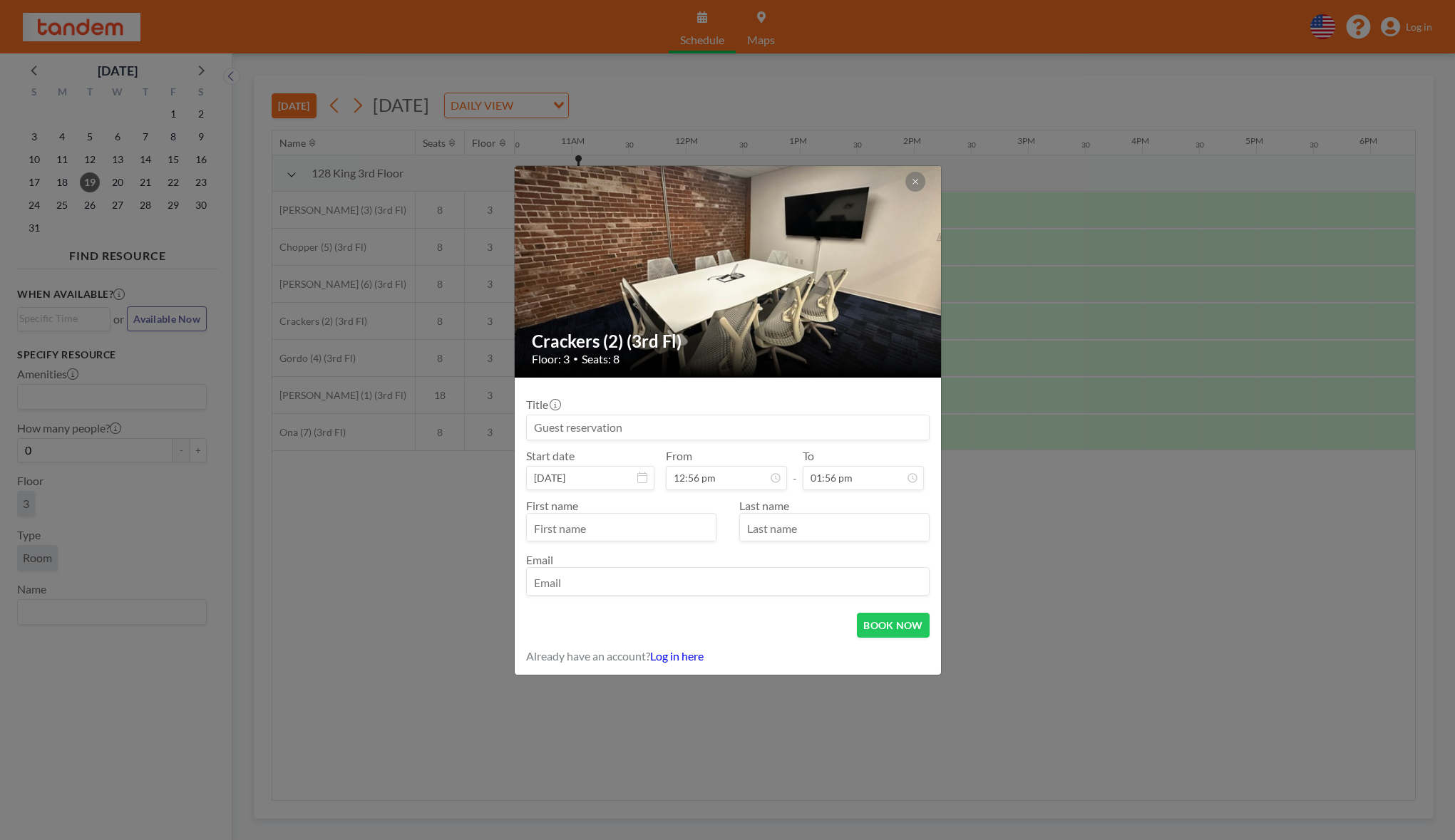
type input "01:56 pm"
click at [652, 424] on input at bounding box center [728, 428] width 402 height 24
type input "Ocular AI (YC W24)"
click at [678, 582] on input "email" at bounding box center [728, 583] width 402 height 24
paste input "https://cartesia.ai/agents"
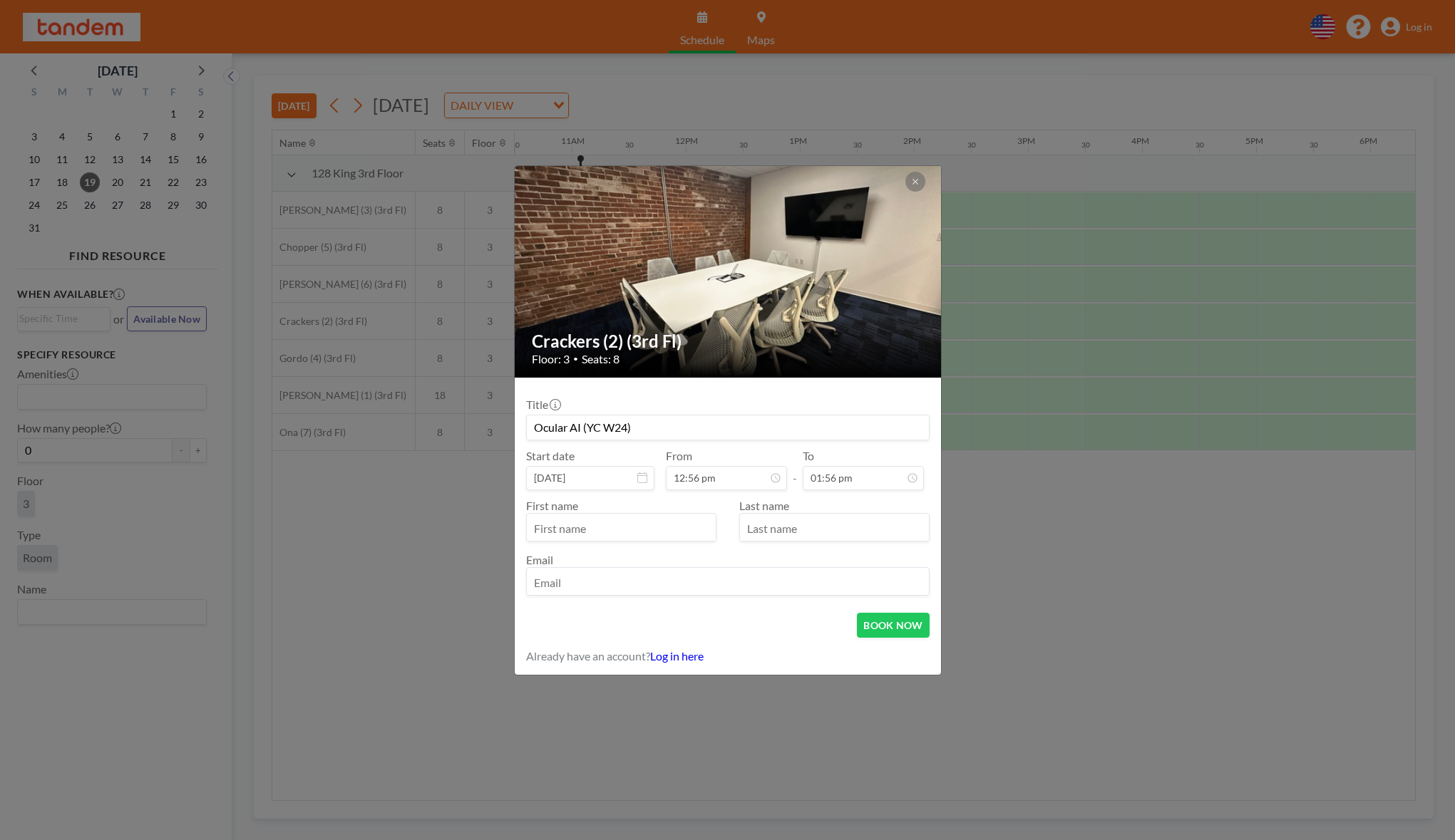
type input "https://cartesia.ai/agents"
click at [644, 527] on input "text" at bounding box center [621, 529] width 189 height 24
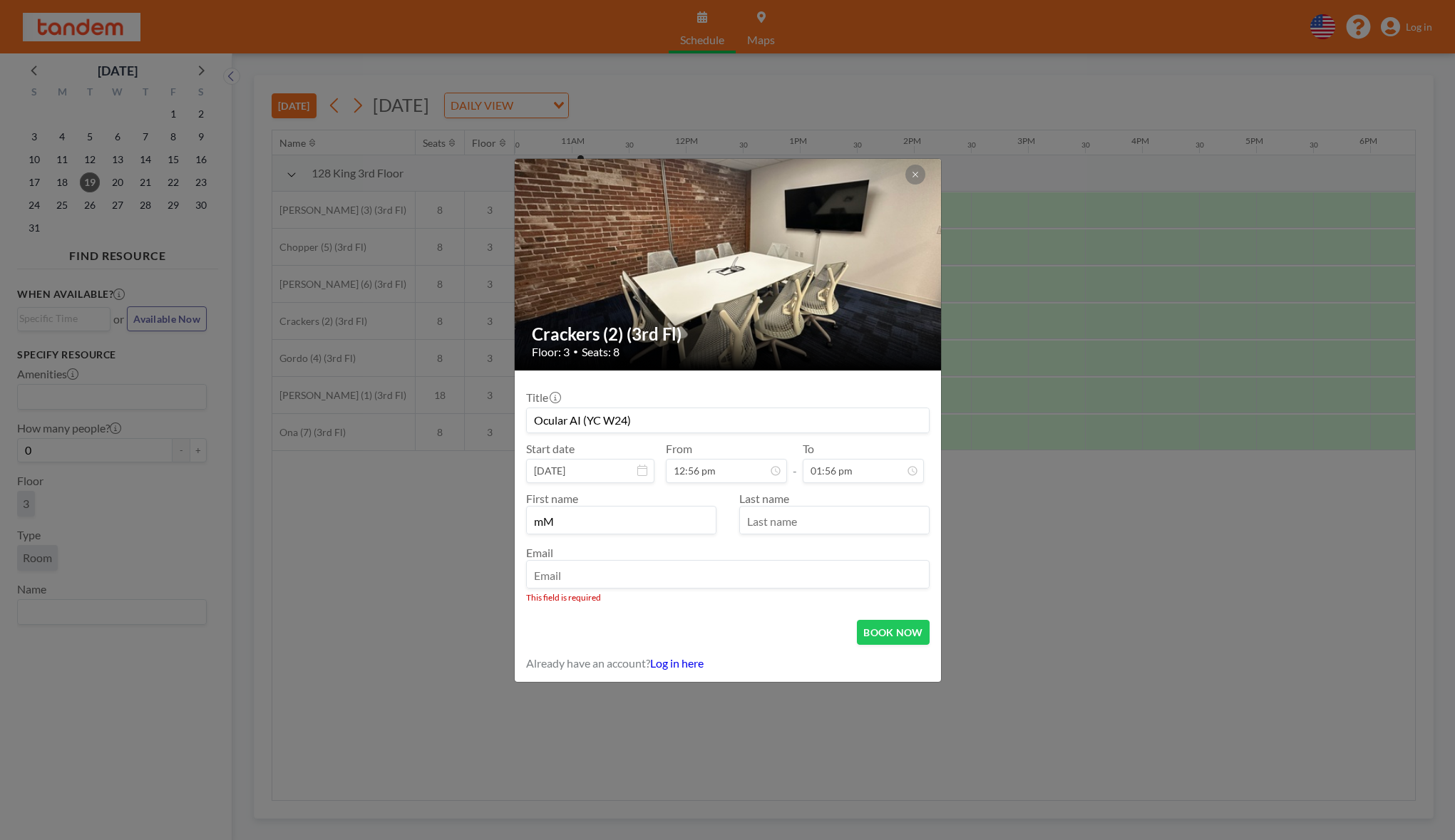
type input "m"
type input "[PERSON_NAME]"
type input "Moyo"
click at [652, 574] on input "email" at bounding box center [728, 576] width 402 height 24
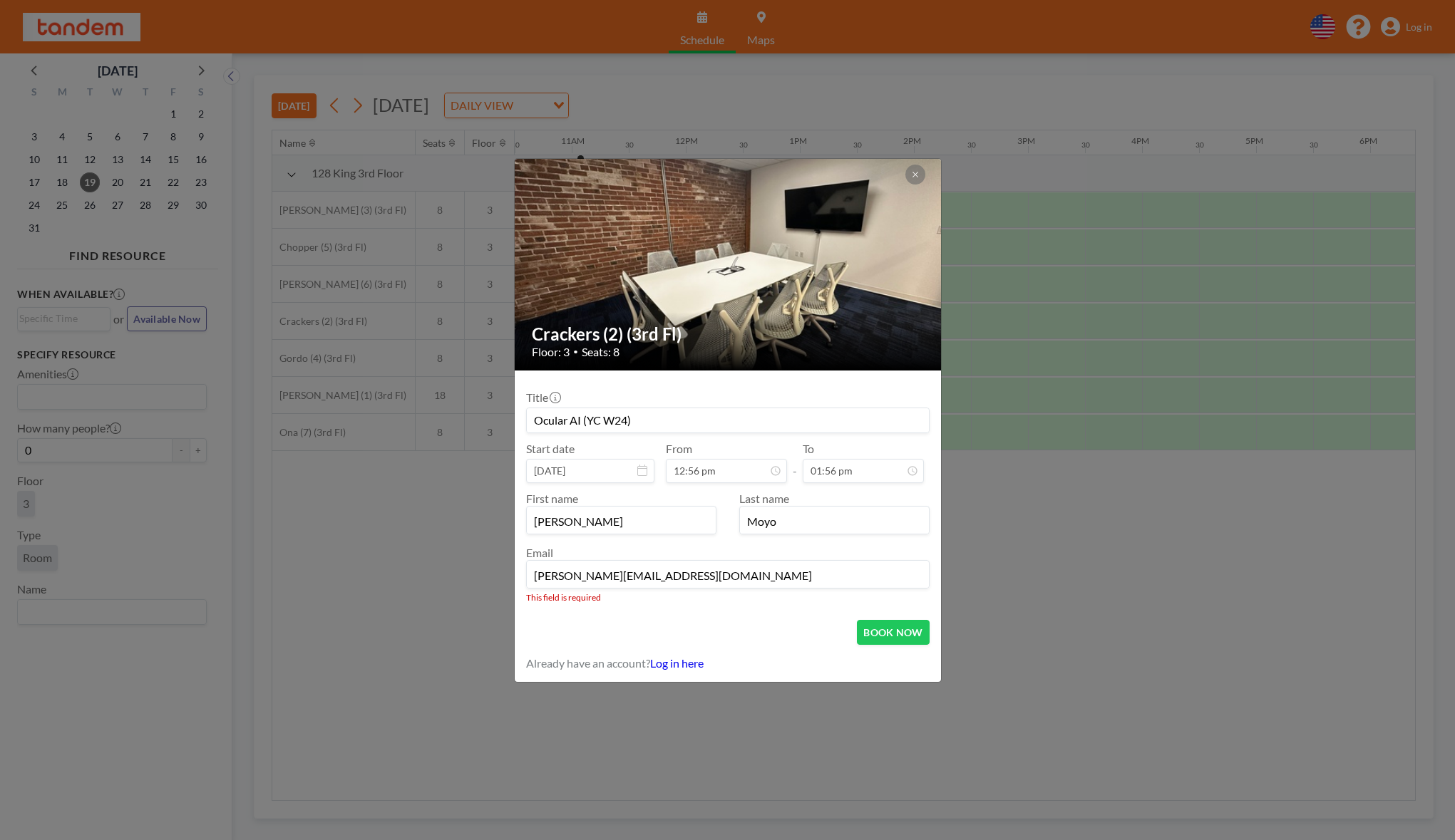
type input "[PERSON_NAME][EMAIL_ADDRESS][DOMAIN_NAME]"
click at [816, 610] on form "Title Ocular AI (YC W24) Start date Aug 19, 2025 From 12:56 pm - To 01:56 pm Fi…" at bounding box center [728, 526] width 426 height 312
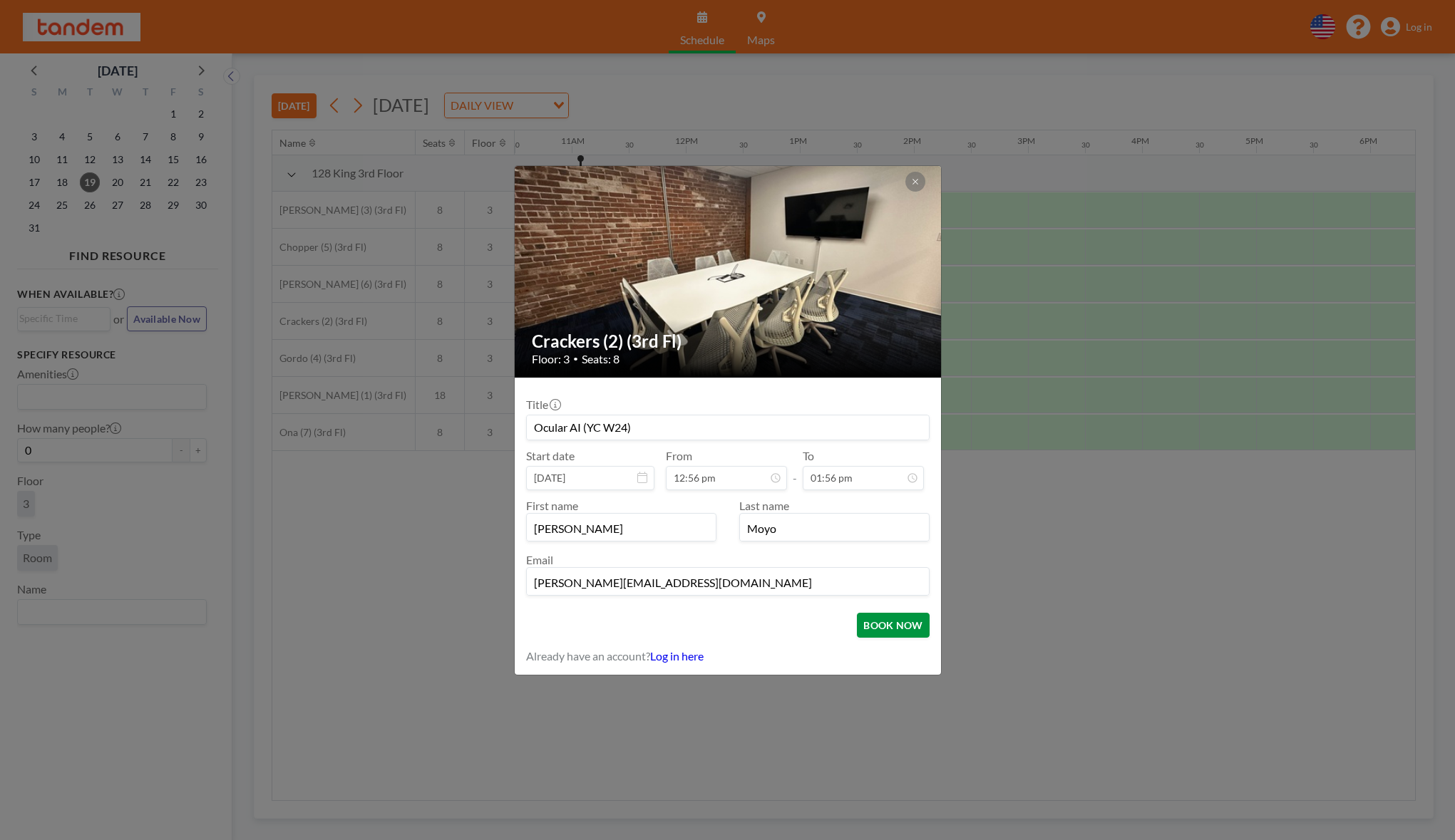
click at [874, 618] on button "BOOK NOW" at bounding box center [893, 625] width 72 height 25
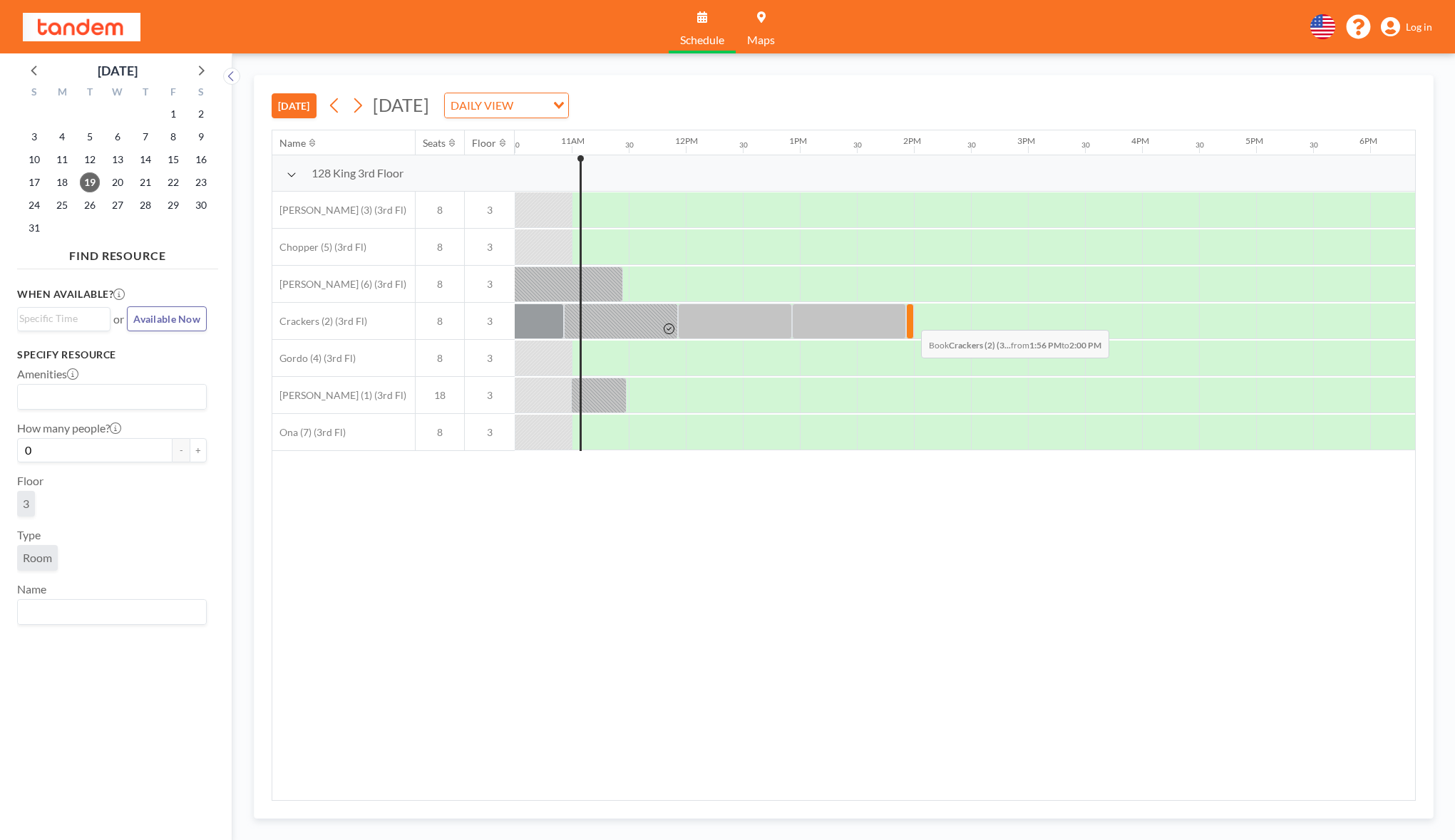
click at [910, 319] on div at bounding box center [910, 321] width 8 height 35
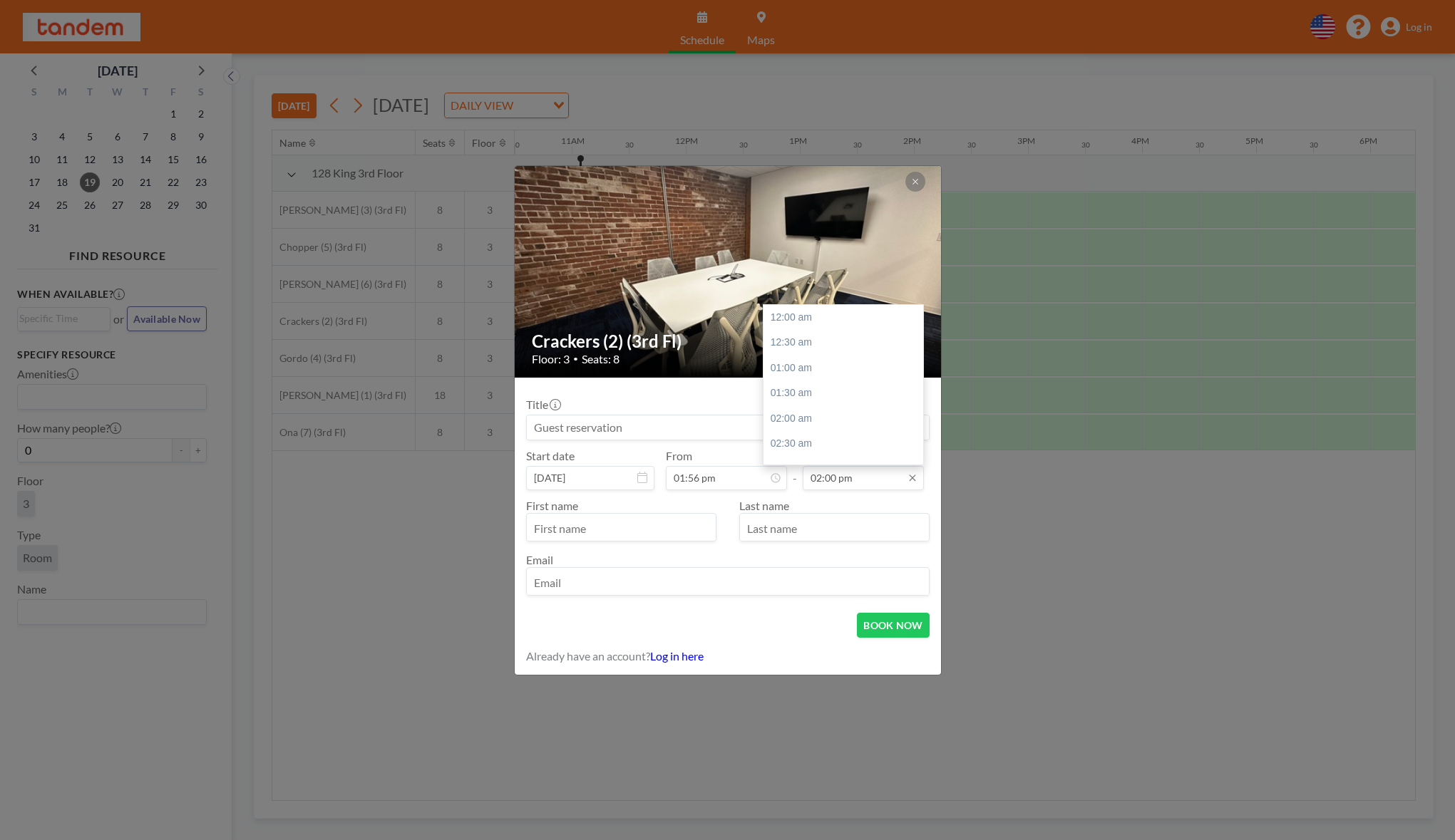
scroll to position [711, 0]
click at [835, 476] on input "02:00 pm" at bounding box center [863, 478] width 121 height 24
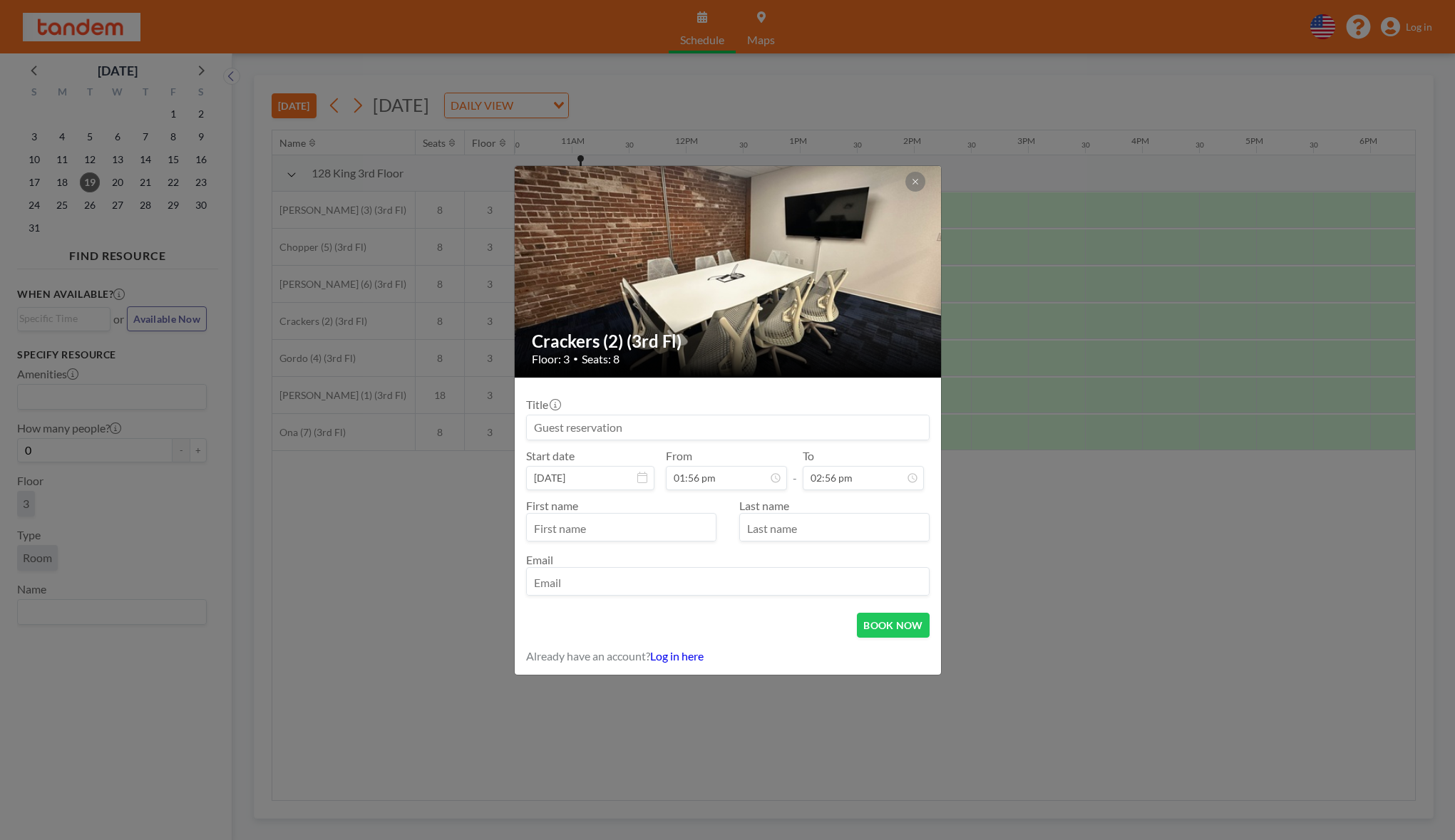
type input "02:56 pm"
click at [657, 428] on input at bounding box center [728, 428] width 402 height 24
type input "Ocular AI (YC W24)"
click at [612, 577] on input "email" at bounding box center [728, 583] width 402 height 24
paste input "[PERSON_NAME][EMAIL_ADDRESS][DOMAIN_NAME]"
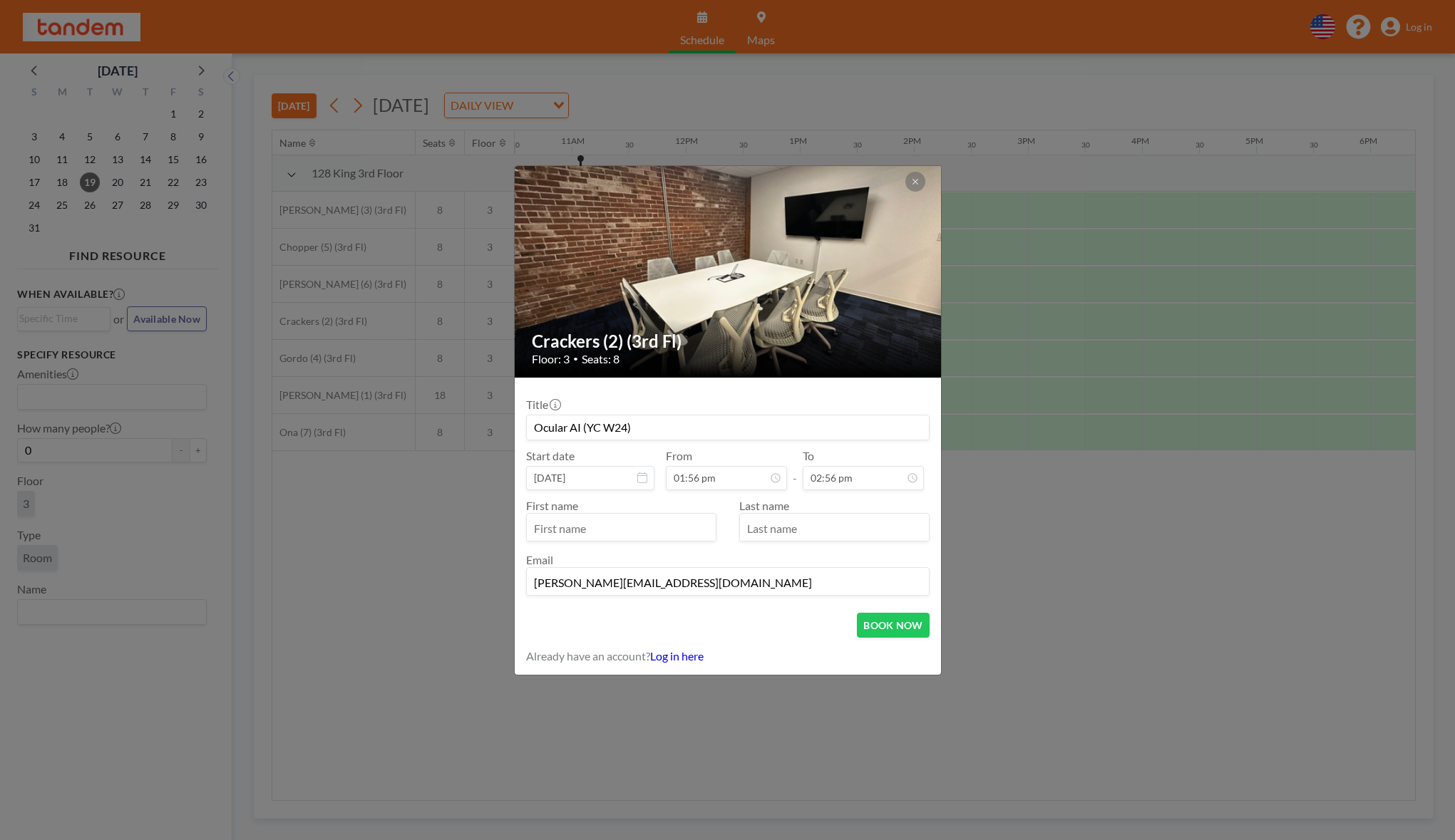
type input "[PERSON_NAME][EMAIL_ADDRESS][DOMAIN_NAME]"
click at [607, 522] on input "text" at bounding box center [621, 529] width 189 height 24
type input "m"
type input "[PERSON_NAME]"
type input "Moyo"
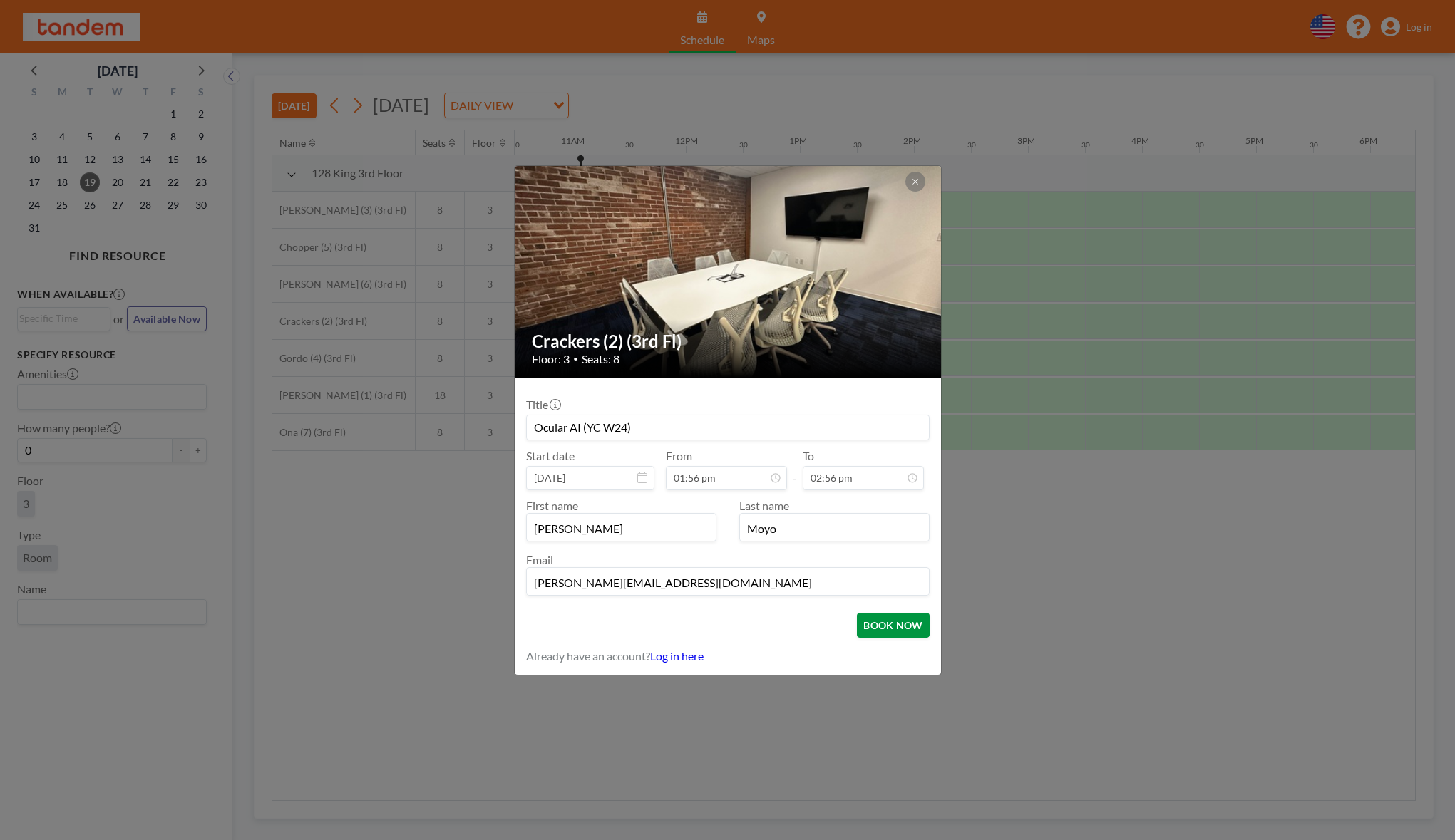
click at [890, 624] on button "BOOK NOW" at bounding box center [893, 625] width 72 height 25
